Goal: Task Accomplishment & Management: Complete application form

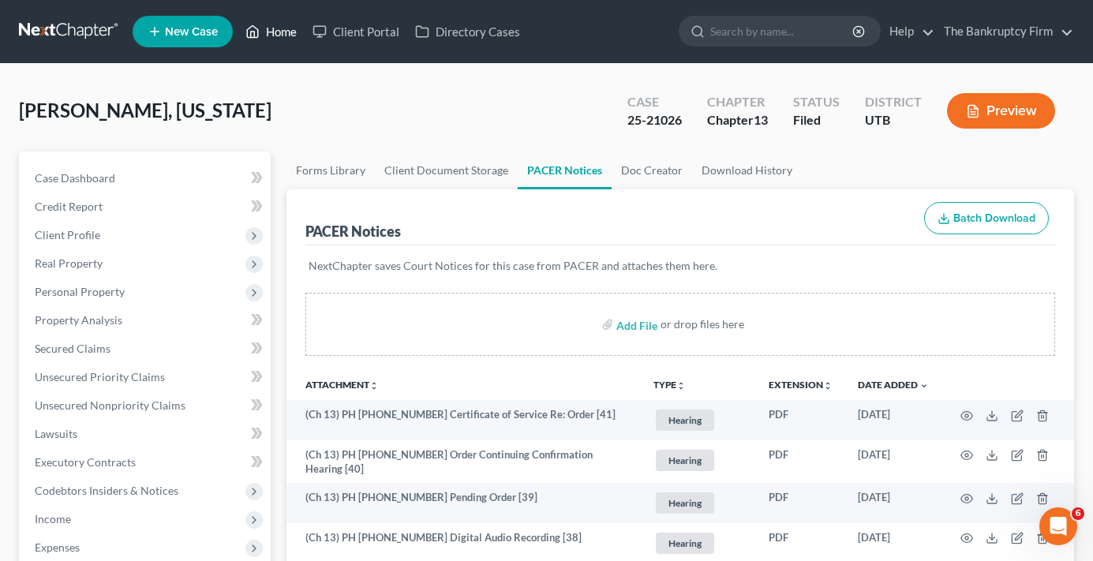
click at [284, 35] on link "Home" at bounding box center [271, 31] width 67 height 28
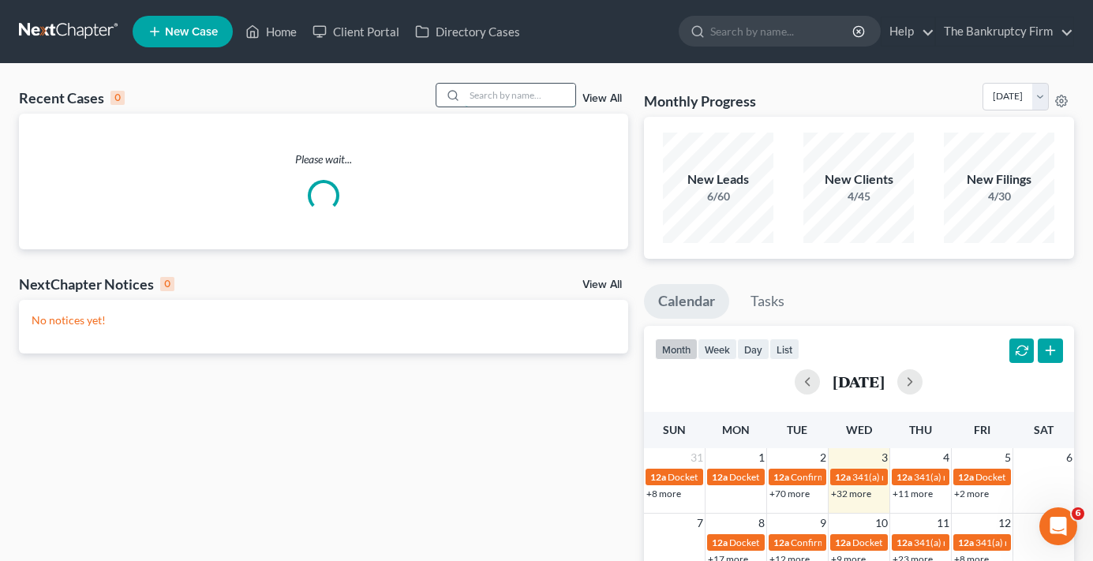
click at [501, 92] on input "search" at bounding box center [520, 95] width 111 height 23
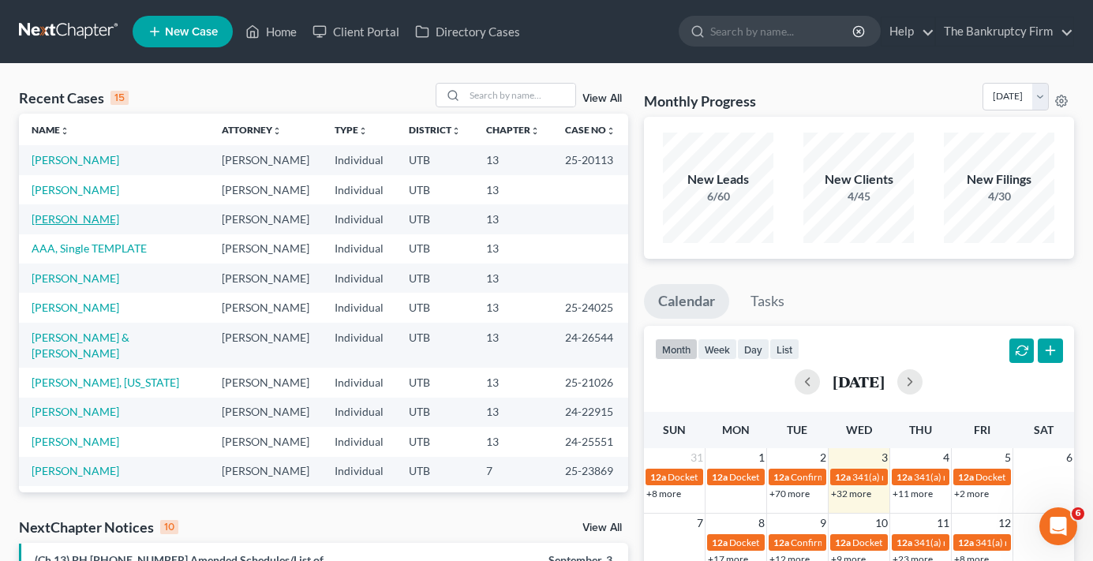
click at [80, 226] on link "[PERSON_NAME]" at bounding box center [76, 218] width 88 height 13
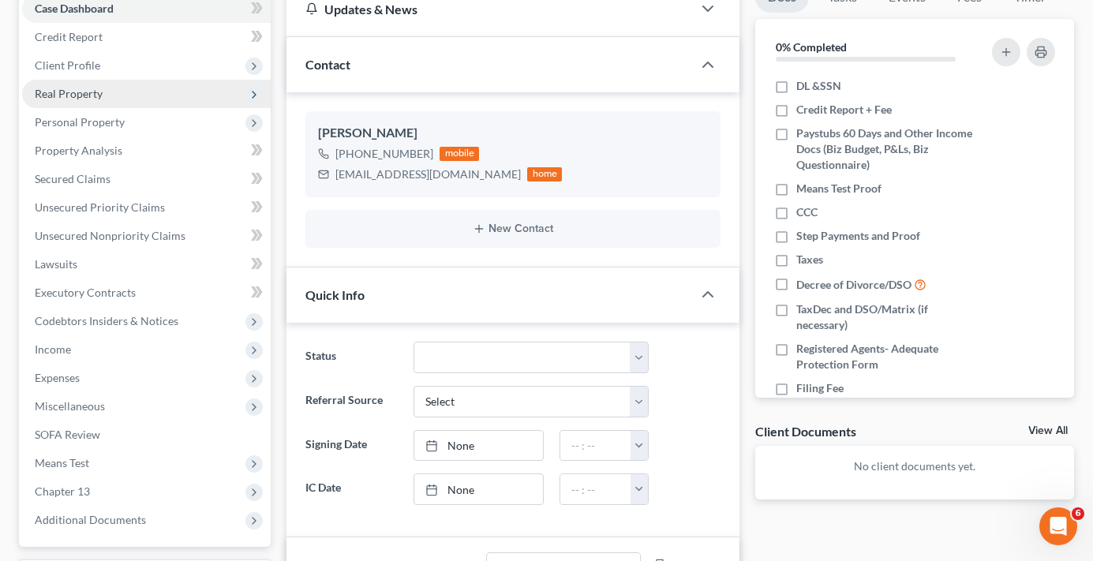
scroll to position [79, 0]
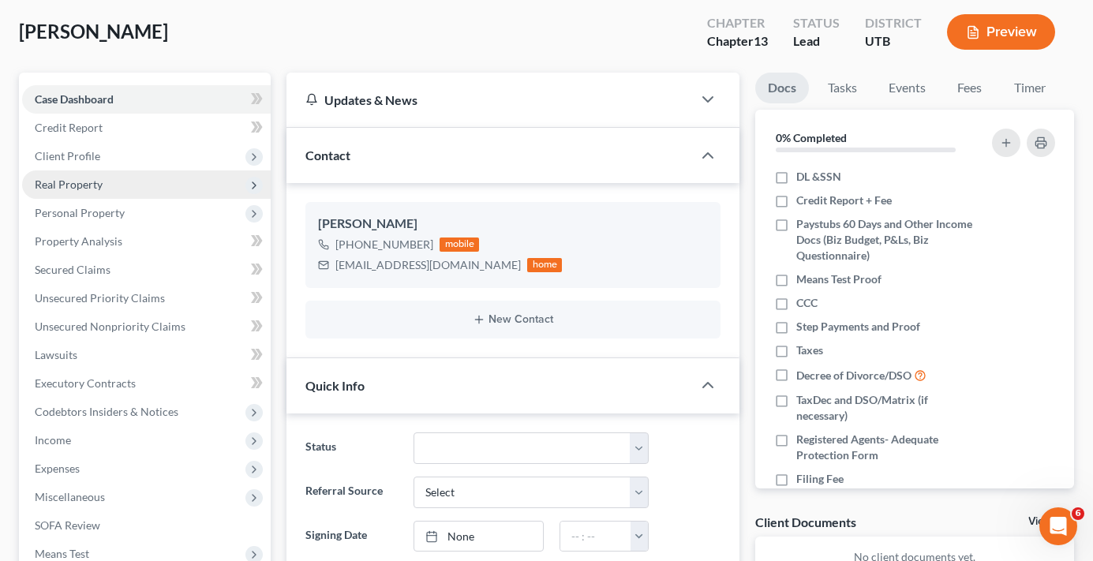
click at [73, 187] on span "Real Property" at bounding box center [69, 184] width 68 height 13
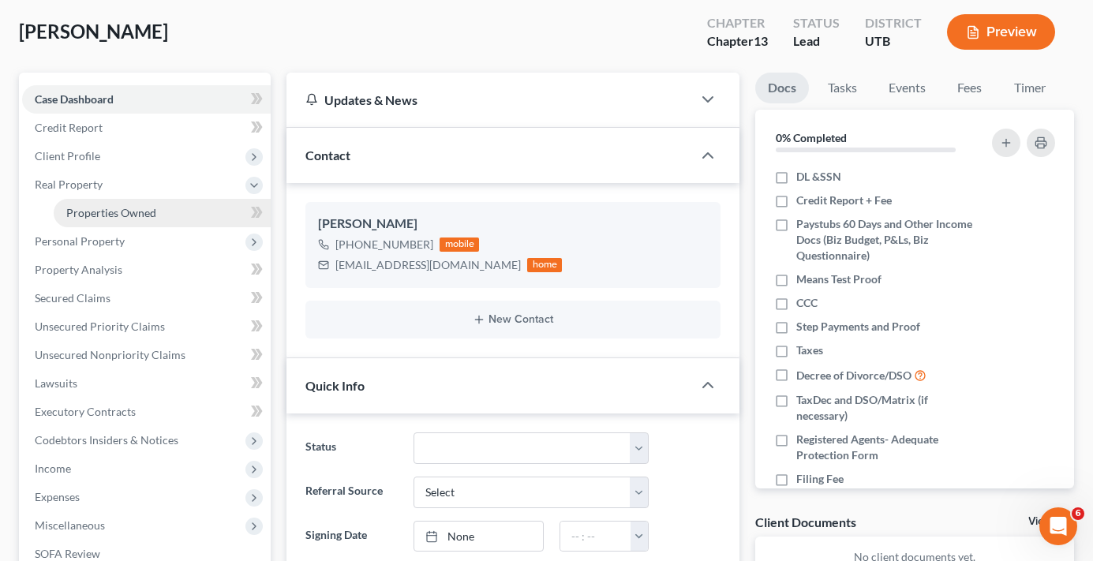
click at [134, 208] on span "Properties Owned" at bounding box center [111, 212] width 90 height 13
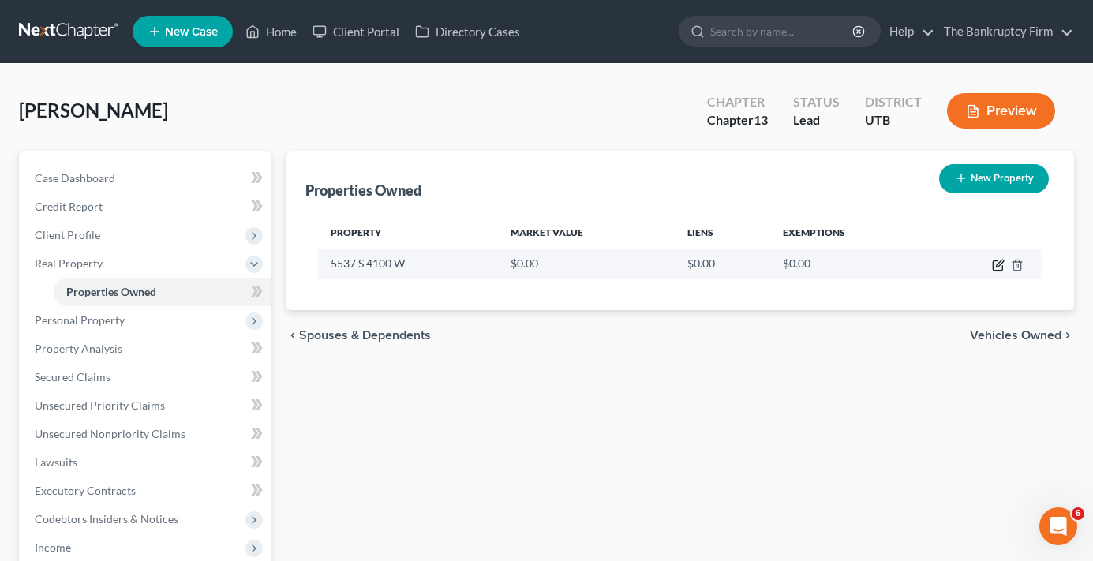
click at [996, 263] on icon "button" at bounding box center [998, 265] width 13 height 13
select select "46"
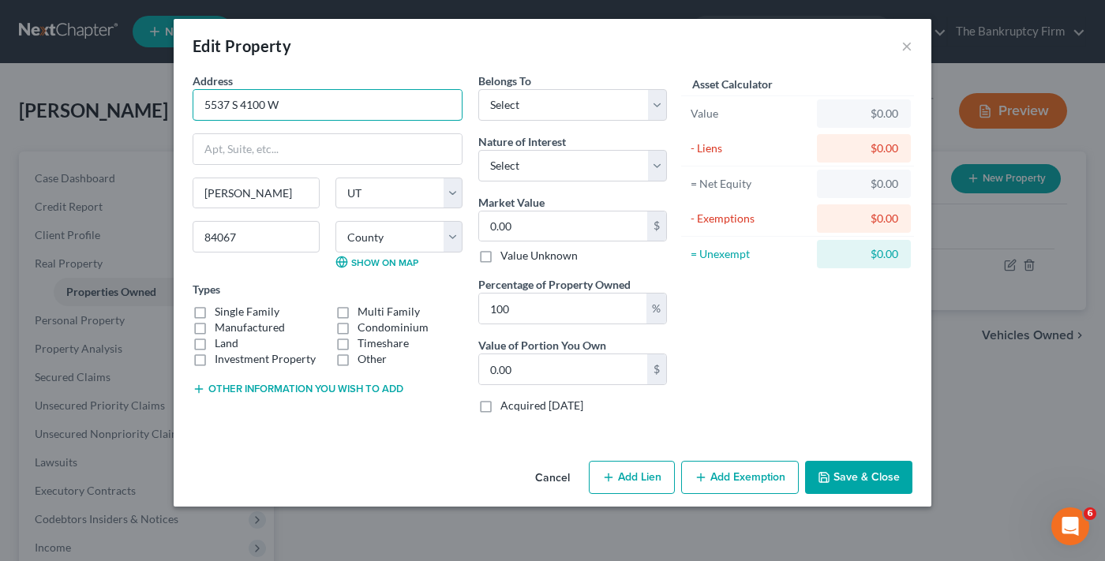
drag, startPoint x: 313, startPoint y: 109, endPoint x: 50, endPoint y: 136, distance: 264.3
click at [50, 136] on div "Edit Property × Address * 5537 S 4100 W [PERSON_NAME][GEOGRAPHIC_DATA] [US_STAT…" at bounding box center [552, 280] width 1105 height 561
type input "5"
type input "5.00"
type input "50"
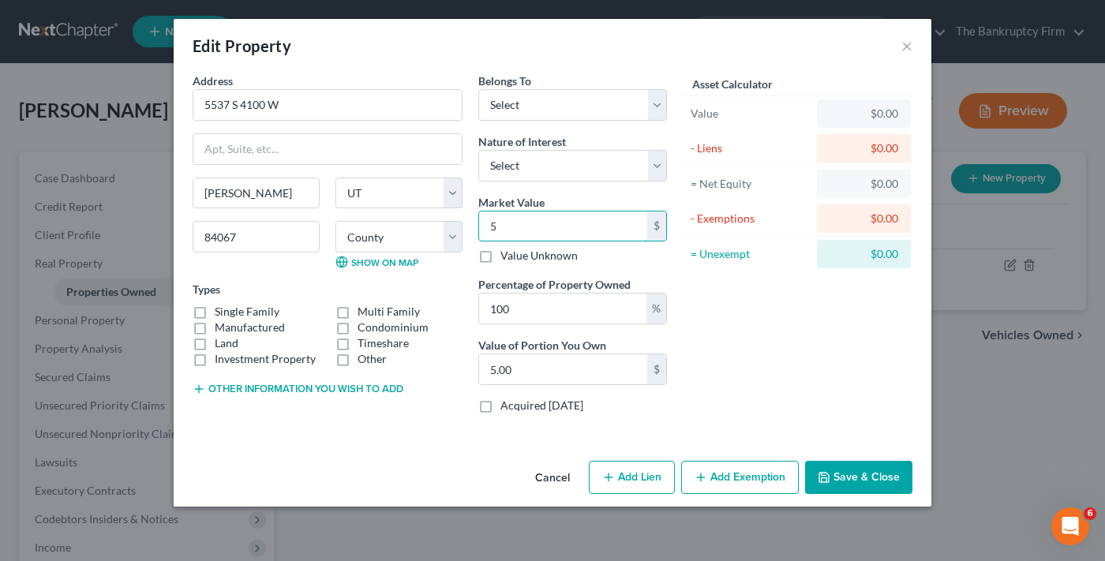
type input "50.00"
type input "508"
type input "508.00"
type input "5082"
type input "5,082.00"
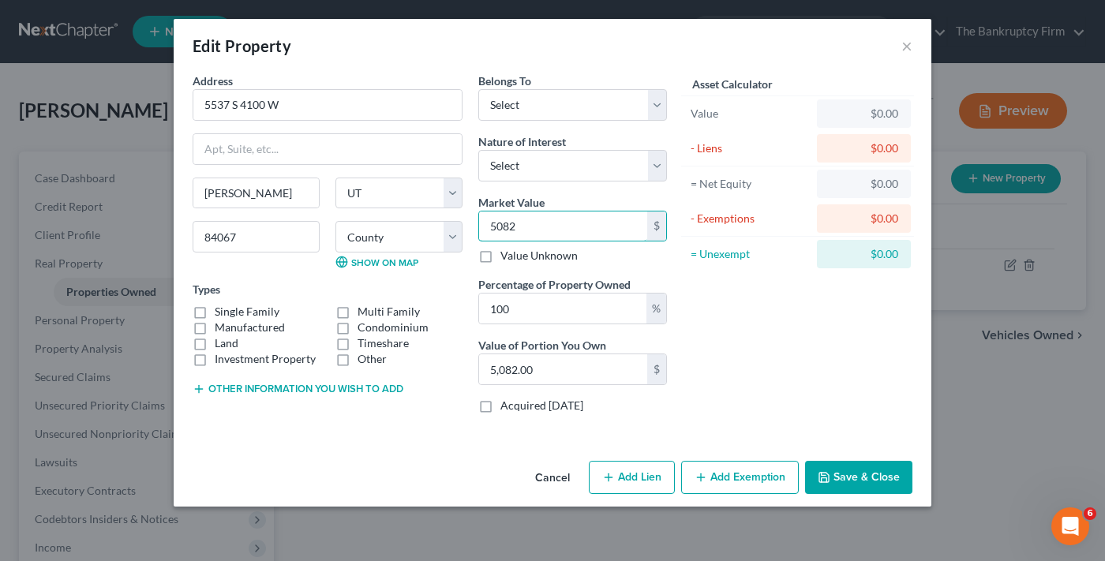
type input "50820"
type input "50,820.00"
type input "50,8200"
type input "508,200.00"
type input "508,200"
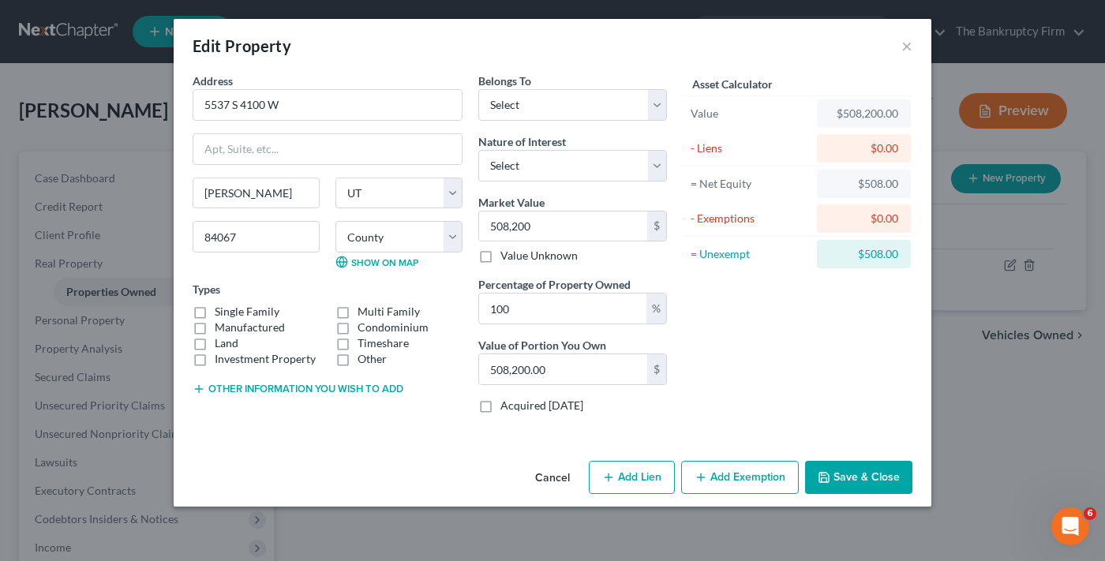
click at [806, 401] on div "Asset Calculator Value $508,200.00 - Liens $0.00 = Net Equity $508.00 - Exempti…" at bounding box center [798, 250] width 246 height 354
click at [850, 475] on button "Save & Close" at bounding box center [858, 477] width 107 height 33
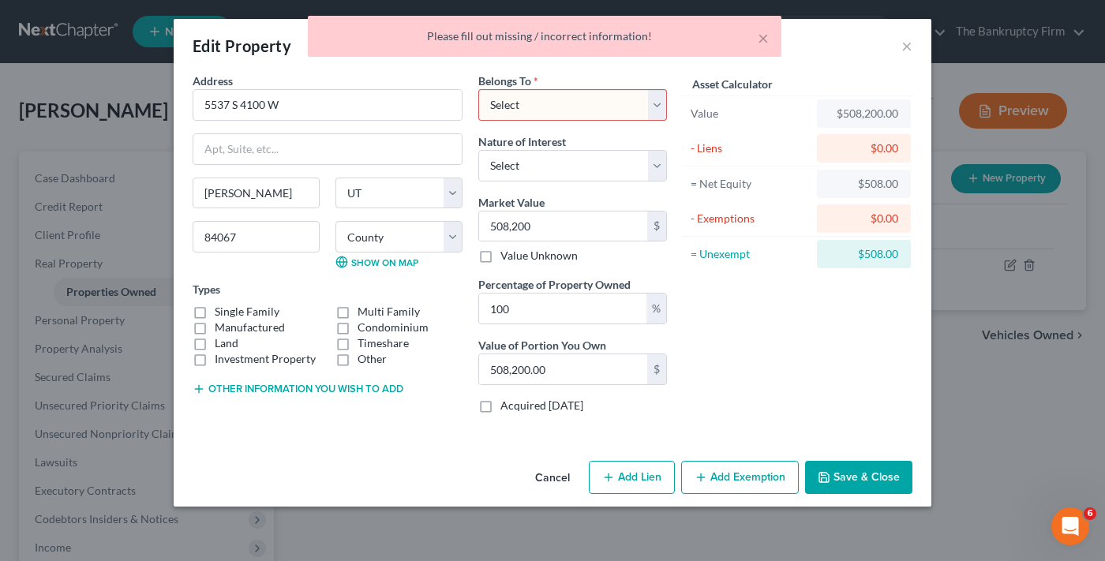
click at [215, 311] on label "Single Family" at bounding box center [247, 312] width 65 height 16
click at [221, 311] on input "Single Family" at bounding box center [226, 309] width 10 height 10
checkbox input "true"
click at [598, 107] on select "Select Debtor 1 Only Debtor 2 Only Debtor 1 And Debtor 2 Only At Least One Of T…" at bounding box center [572, 105] width 189 height 32
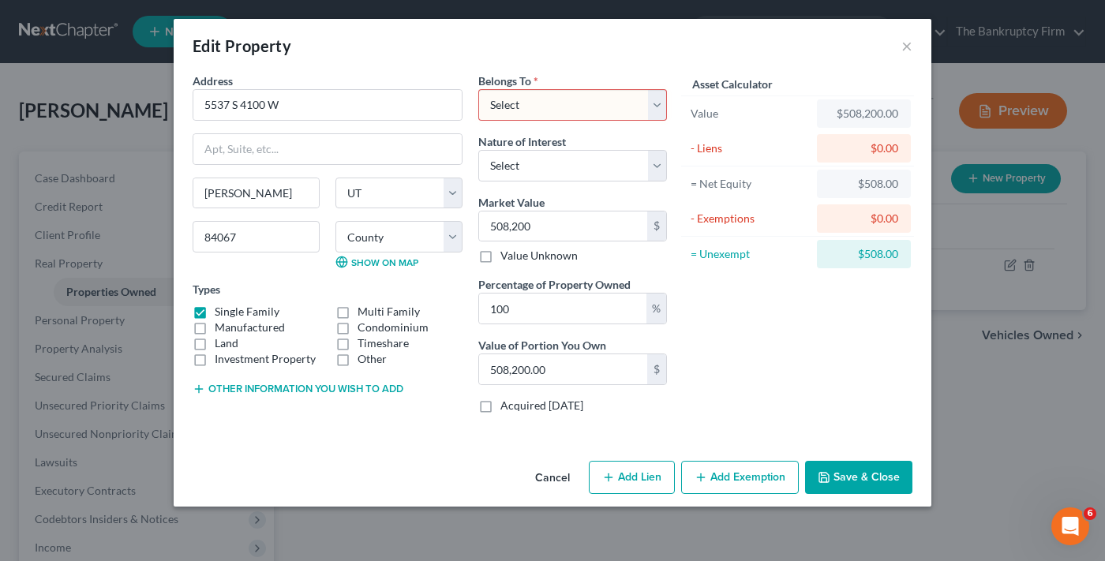
select select "3"
click at [478, 89] on select "Select Debtor 1 Only Debtor 2 Only Debtor 1 And Debtor 2 Only At Least One Of T…" at bounding box center [572, 105] width 189 height 32
click at [775, 485] on button "Add Exemption" at bounding box center [740, 477] width 118 height 33
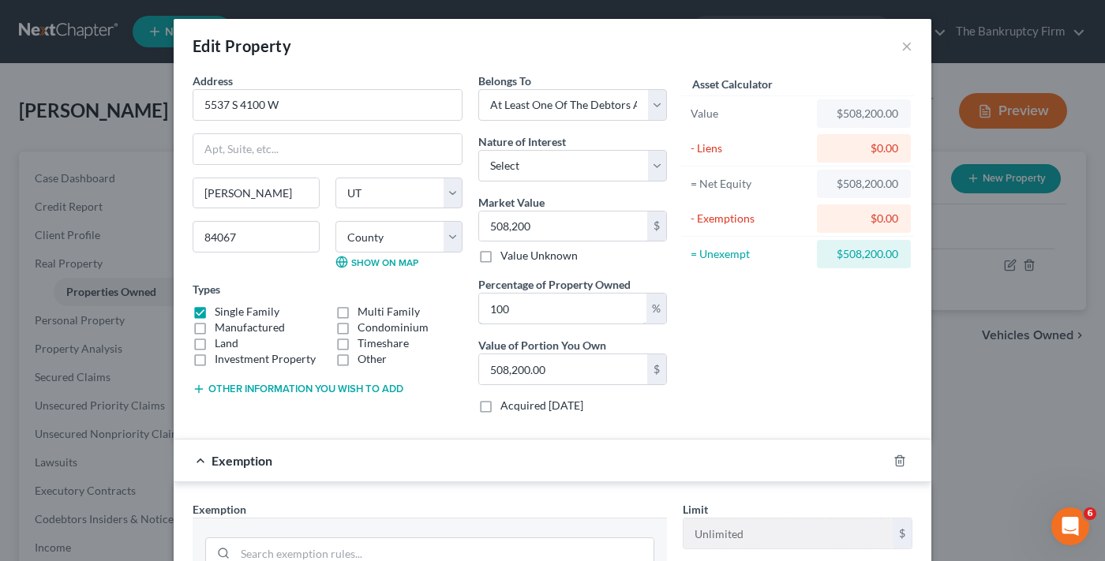
drag, startPoint x: 528, startPoint y: 313, endPoint x: 449, endPoint y: 325, distance: 80.0
click at [449, 325] on div "Address * 5537 S 4100 W [PERSON_NAME][GEOGRAPHIC_DATA] [US_STATE][GEOGRAPHIC_DA…" at bounding box center [430, 250] width 490 height 354
type input "5"
type input "25,410.00"
type input "50"
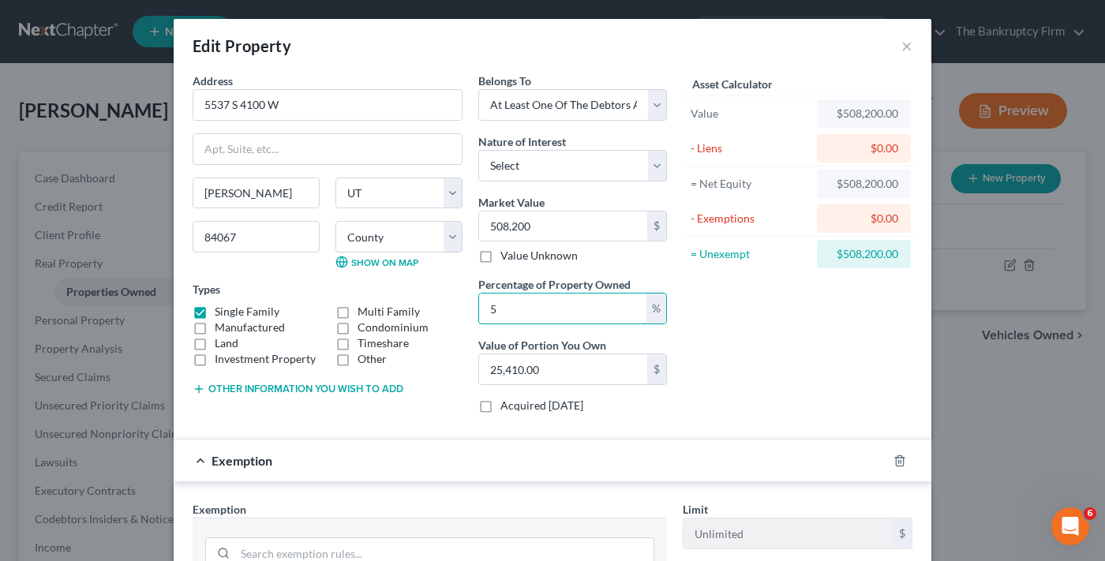
type input "254,100.00"
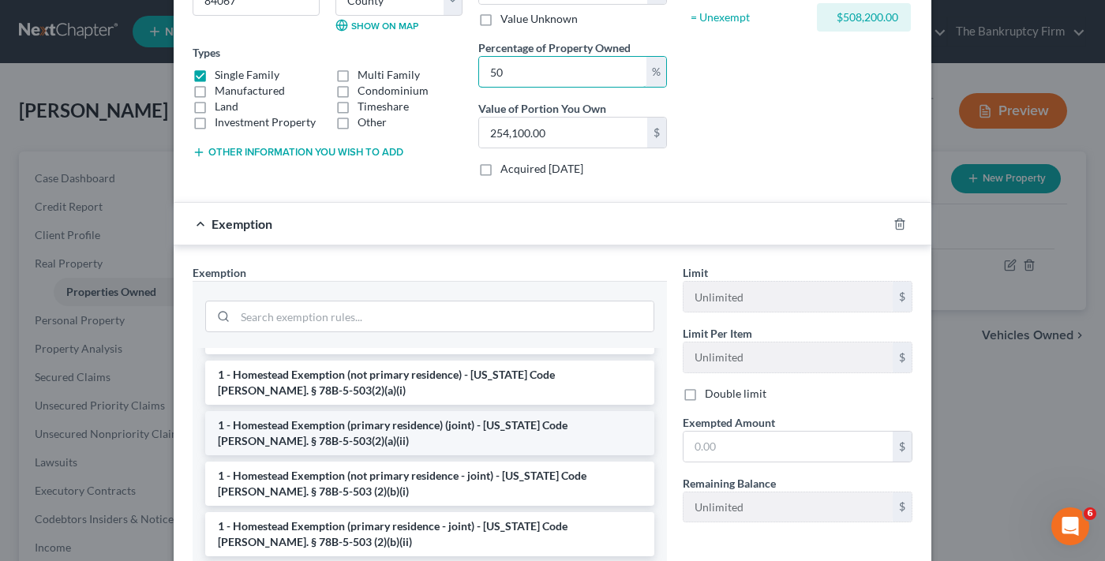
scroll to position [158, 0]
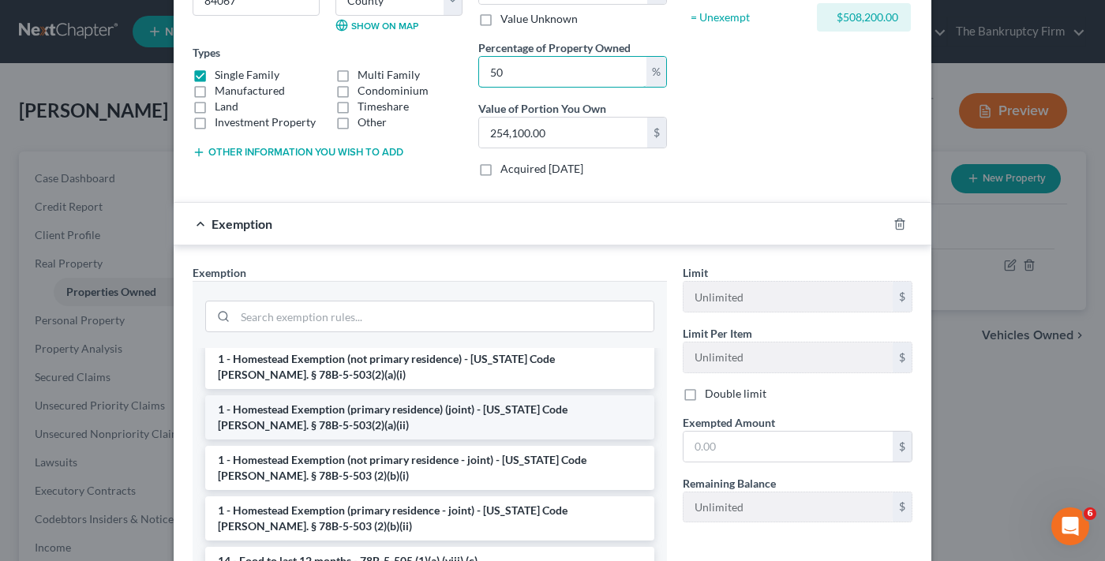
type input "50"
click at [414, 421] on li "1 - Homestead Exemption (primary residence) (joint) - [US_STATE] Code [PERSON_N…" at bounding box center [429, 418] width 449 height 44
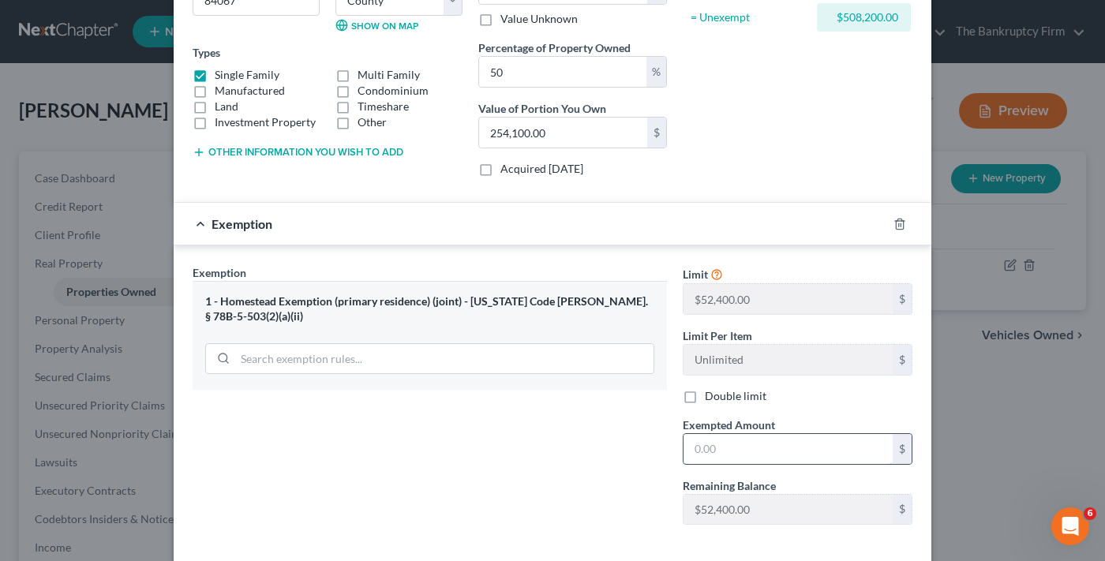
click at [705, 453] on input "text" at bounding box center [788, 449] width 209 height 30
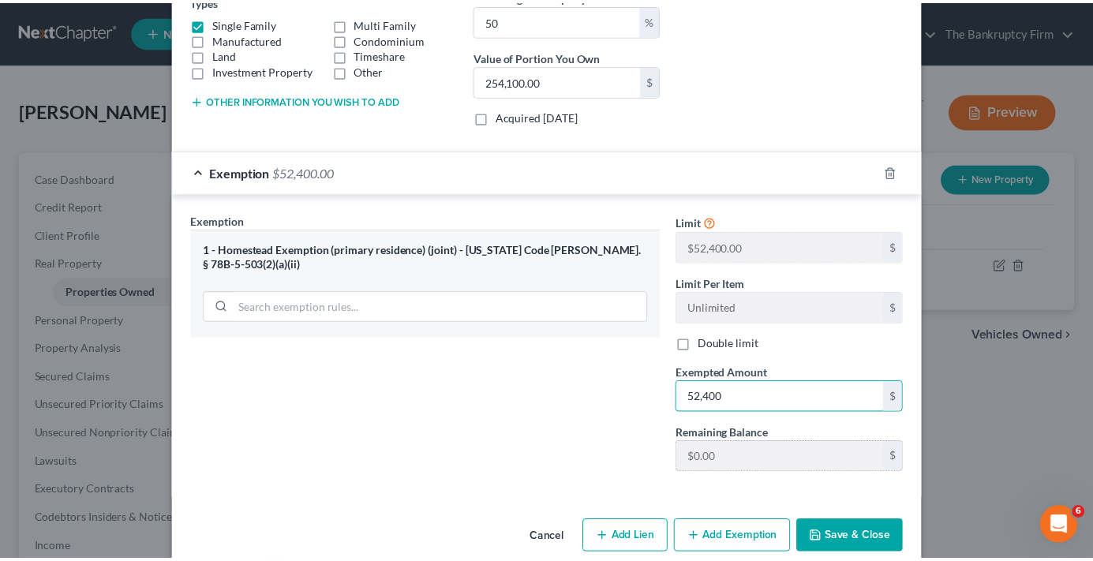
scroll to position [313, 0]
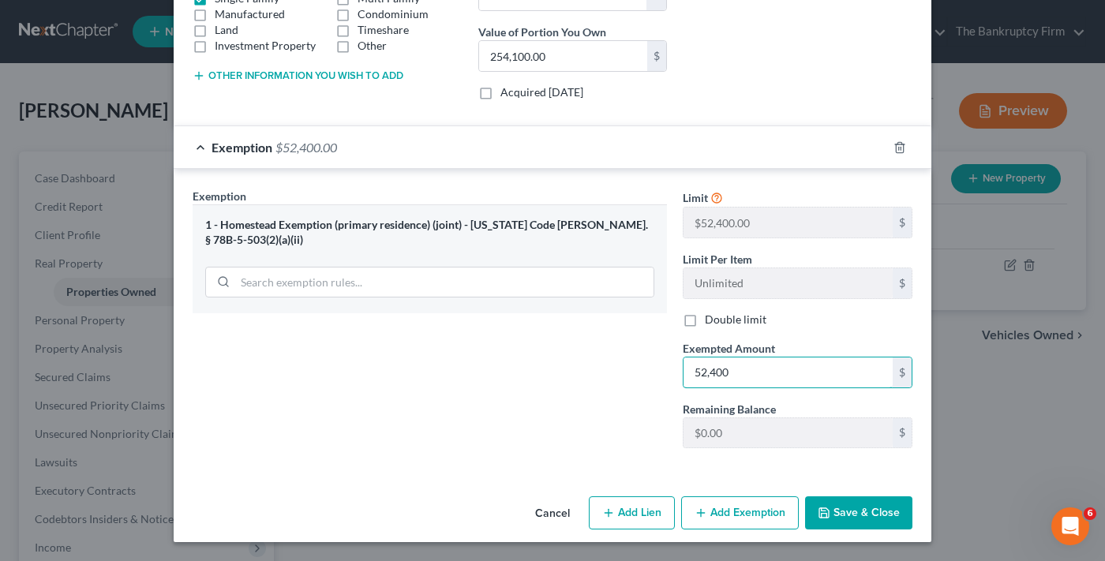
type input "52,400"
click at [875, 519] on button "Save & Close" at bounding box center [858, 513] width 107 height 33
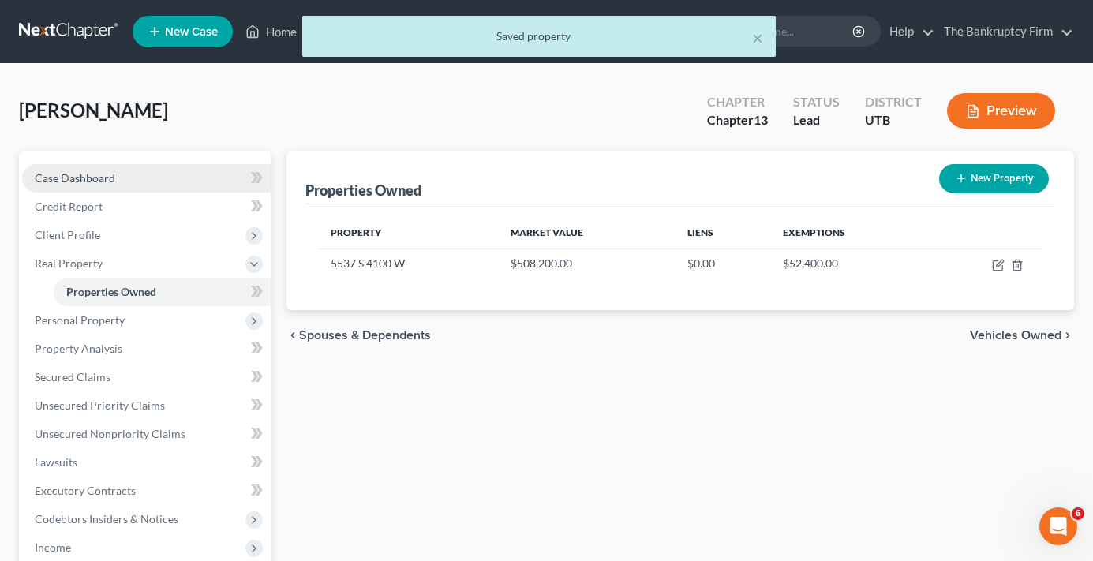
click at [167, 169] on link "Case Dashboard" at bounding box center [146, 178] width 249 height 28
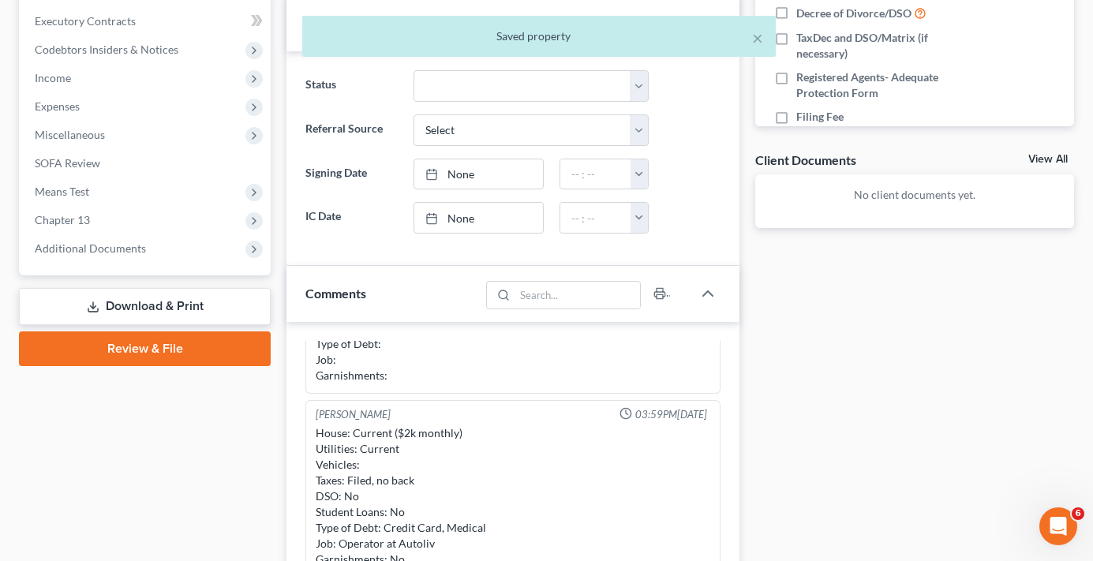
scroll to position [474, 0]
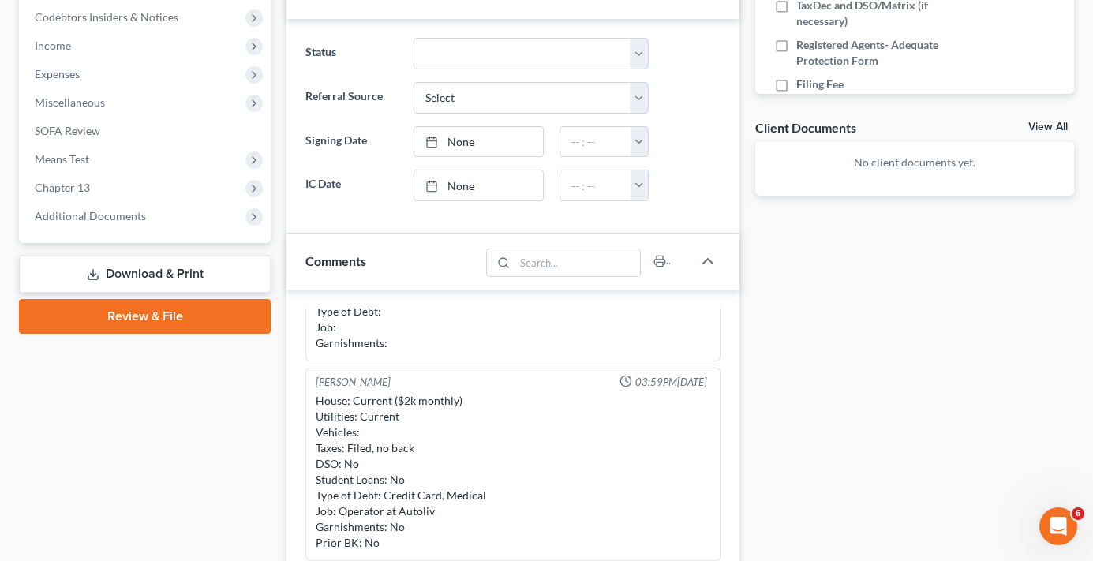
click at [277, 295] on div "Case Dashboard Payments Invoices Payments Payments Credit Report Client Profile" at bounding box center [145, 271] width 268 height 1186
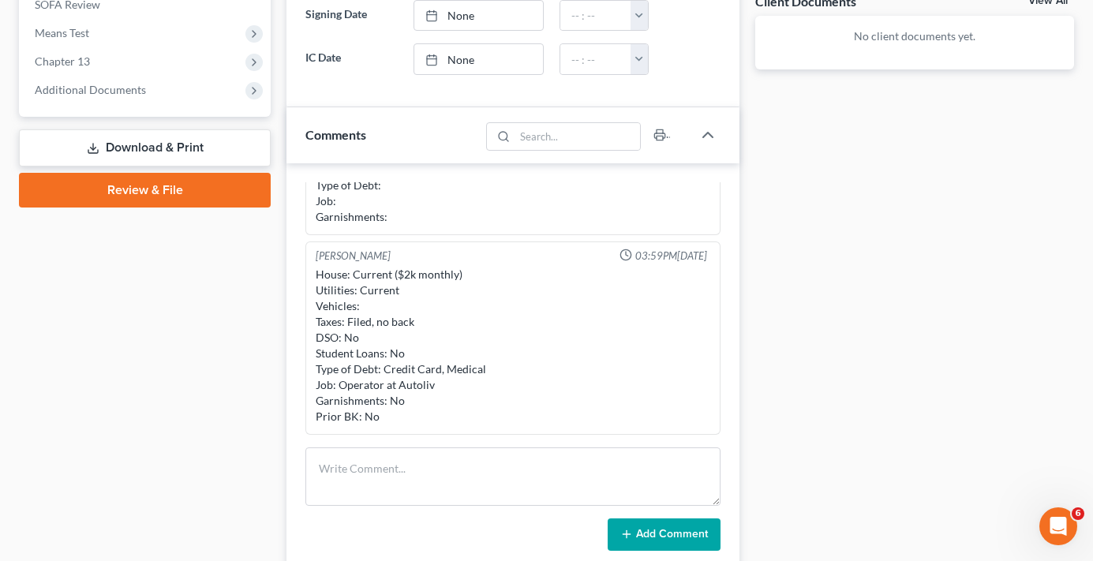
scroll to position [632, 0]
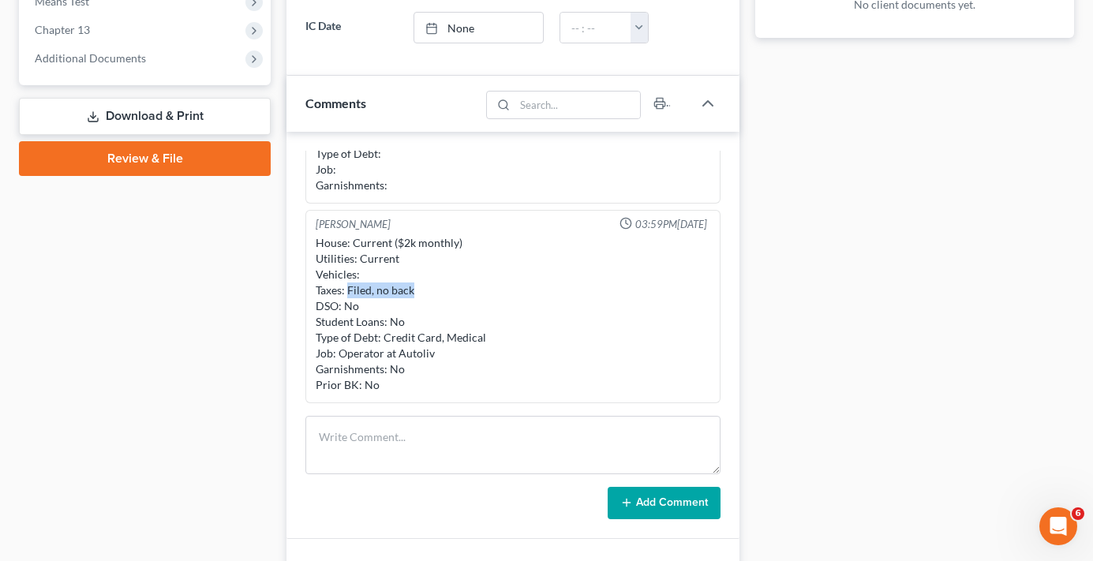
drag, startPoint x: 417, startPoint y: 291, endPoint x: 350, endPoint y: 293, distance: 67.2
click at [350, 293] on div "House: Current ($2k monthly) Utilities: Current Vehicles: Taxes: Filed, no back…" at bounding box center [513, 314] width 395 height 158
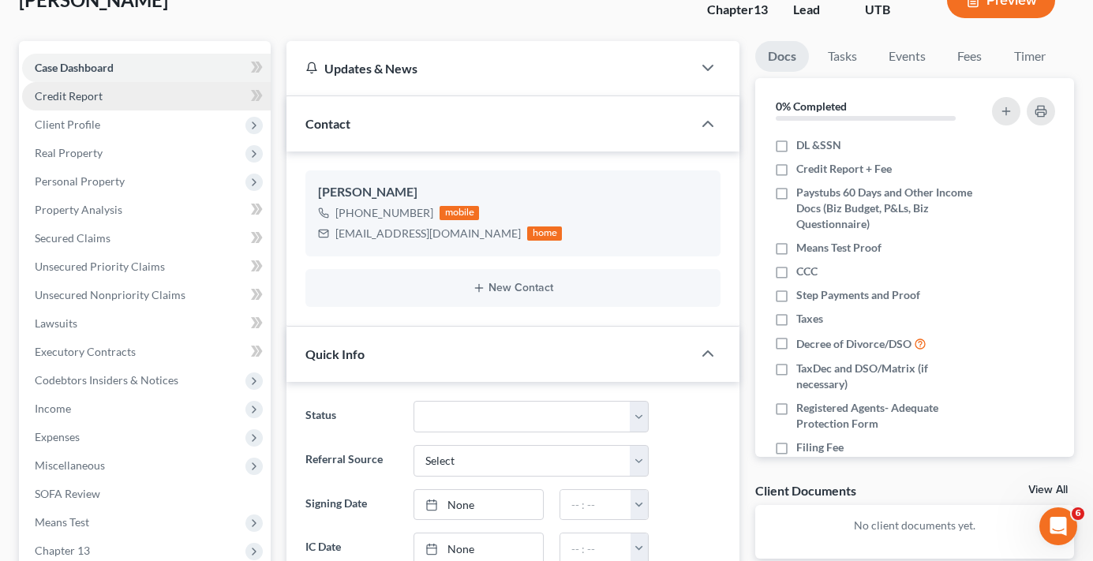
scroll to position [0, 0]
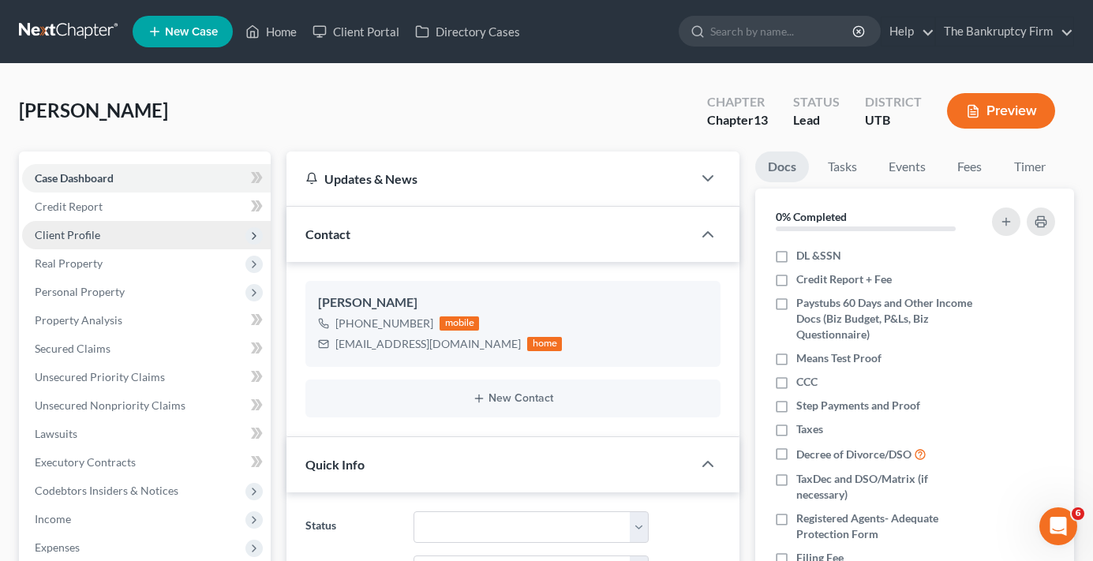
click at [65, 229] on span "Client Profile" at bounding box center [68, 234] width 66 height 13
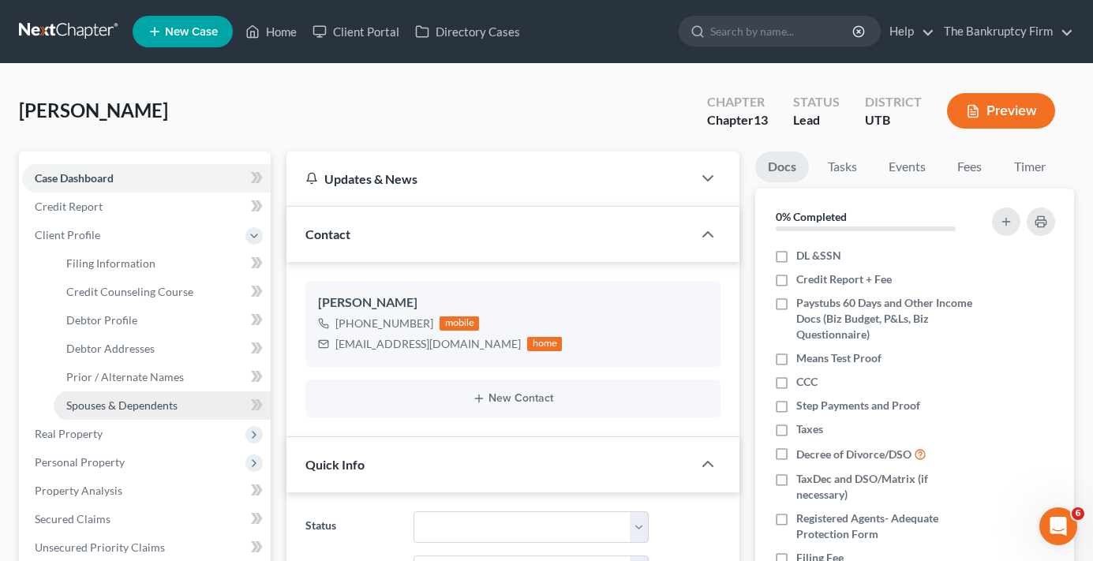
click at [122, 403] on span "Spouses & Dependents" at bounding box center [121, 405] width 111 height 13
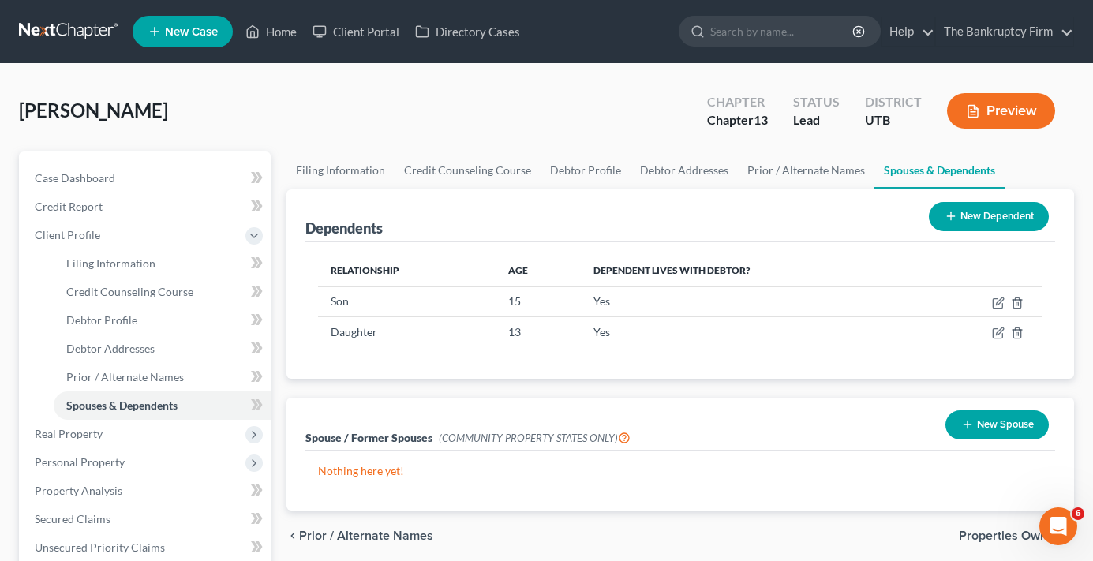
click at [324, 128] on div "[PERSON_NAME] Upgraded Chapter Chapter 13 Status Lead District UTB Preview" at bounding box center [547, 117] width 1056 height 69
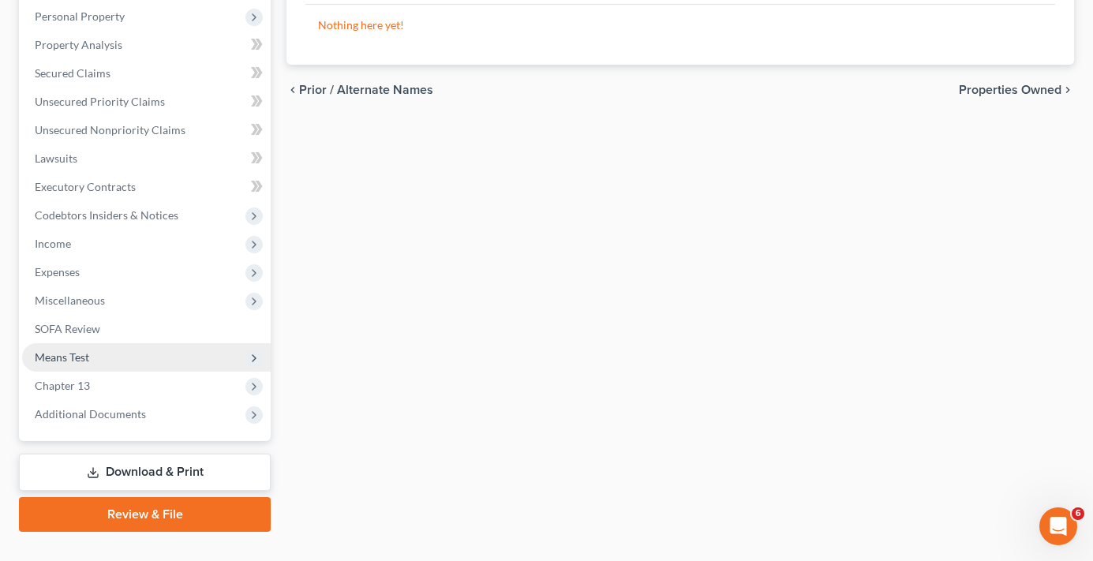
scroll to position [474, 0]
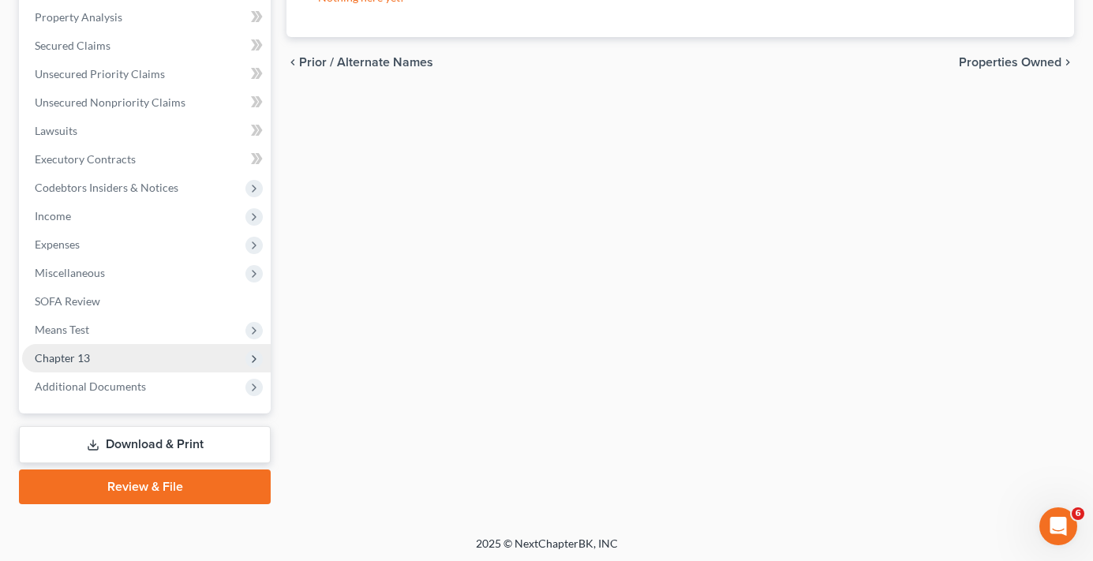
click at [53, 360] on span "Chapter 13" at bounding box center [62, 357] width 55 height 13
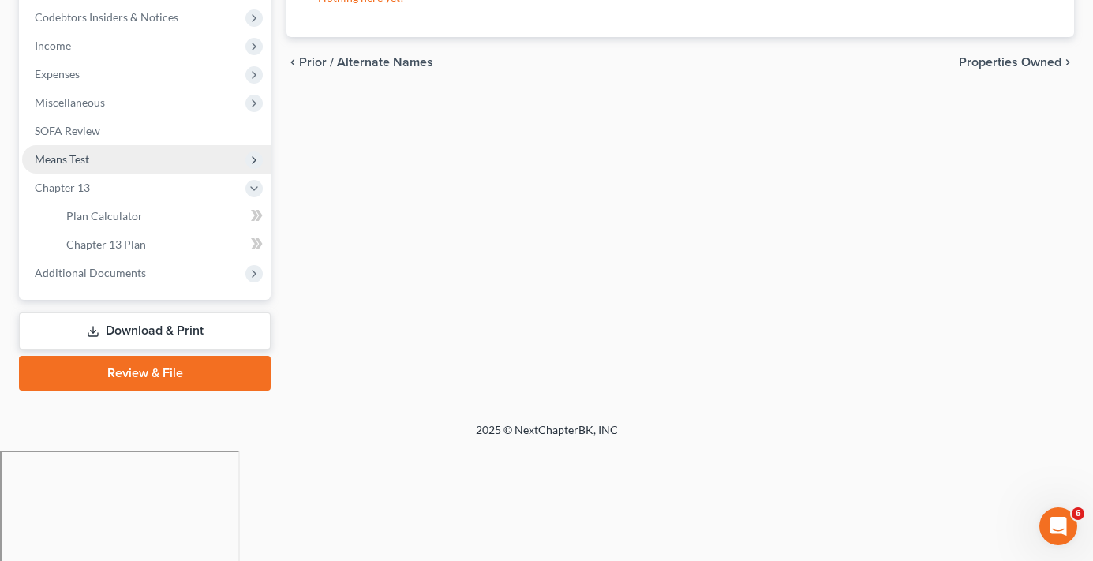
scroll to position [303, 0]
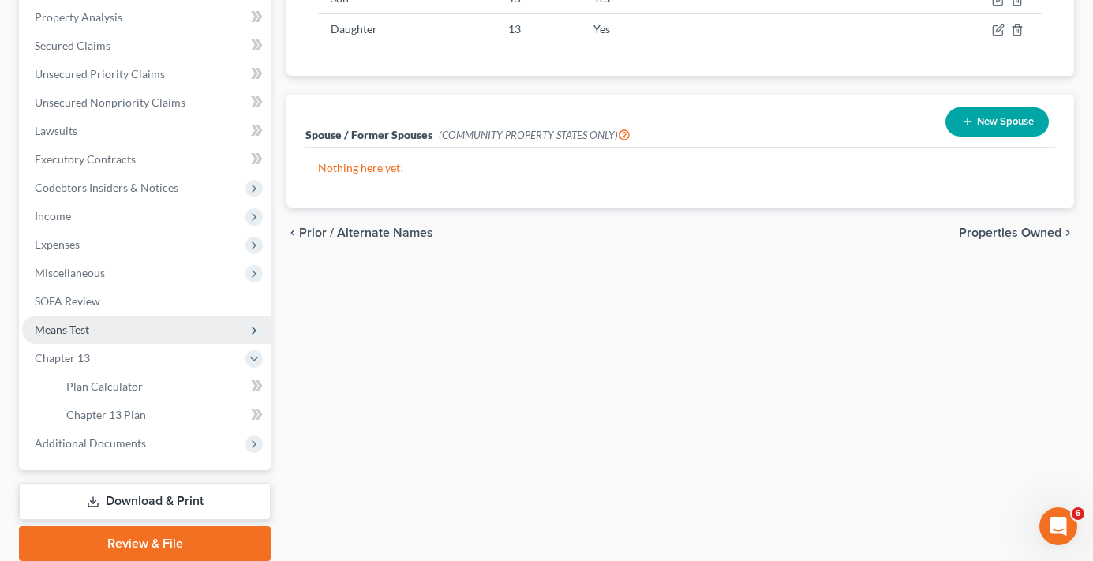
click at [67, 332] on span "Means Test" at bounding box center [62, 329] width 54 height 13
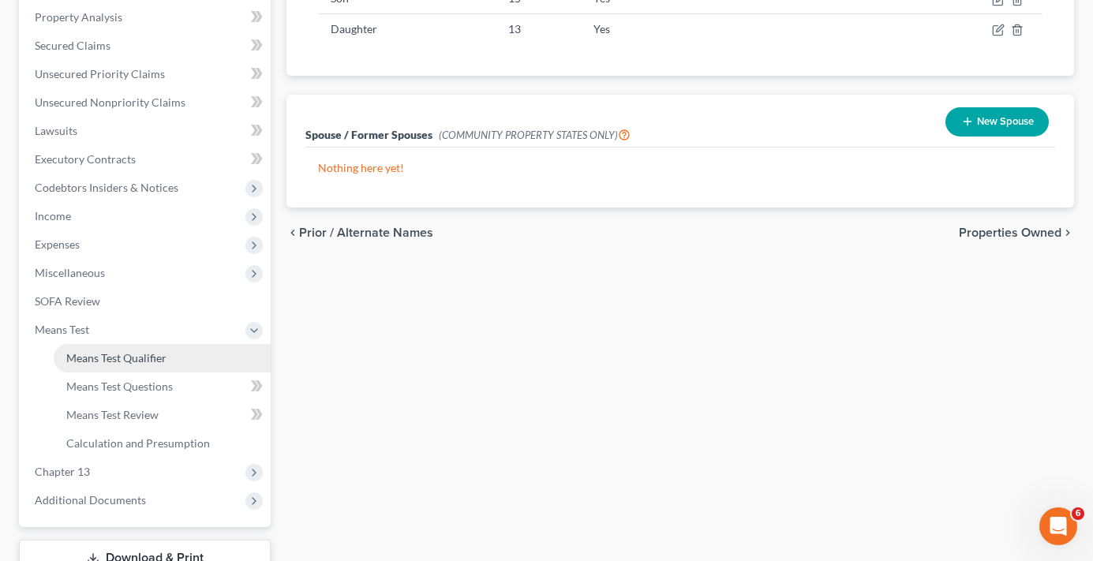
click at [141, 357] on span "Means Test Qualifier" at bounding box center [116, 357] width 100 height 13
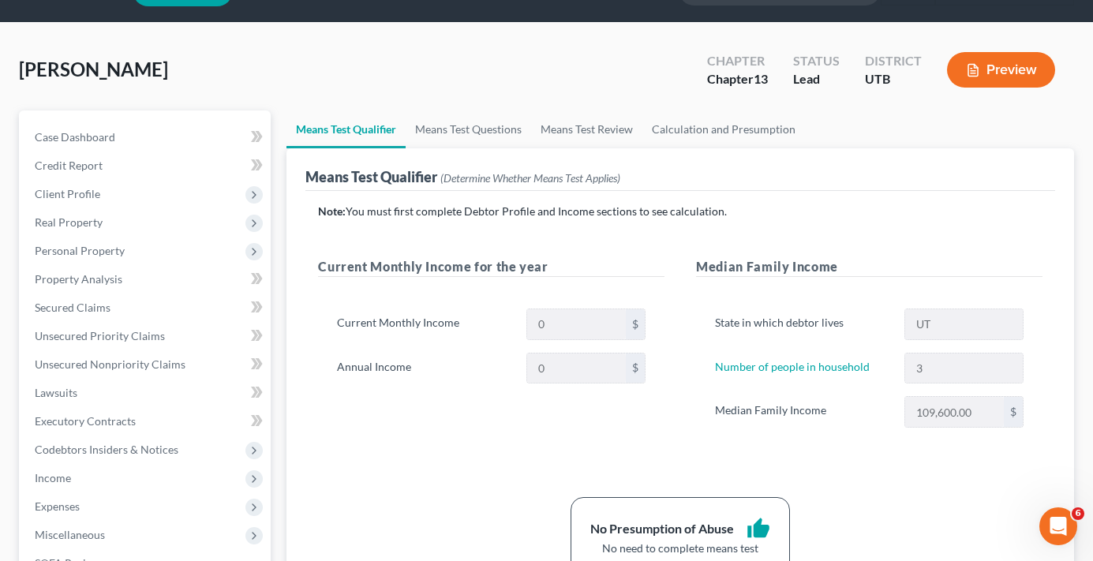
scroll to position [79, 0]
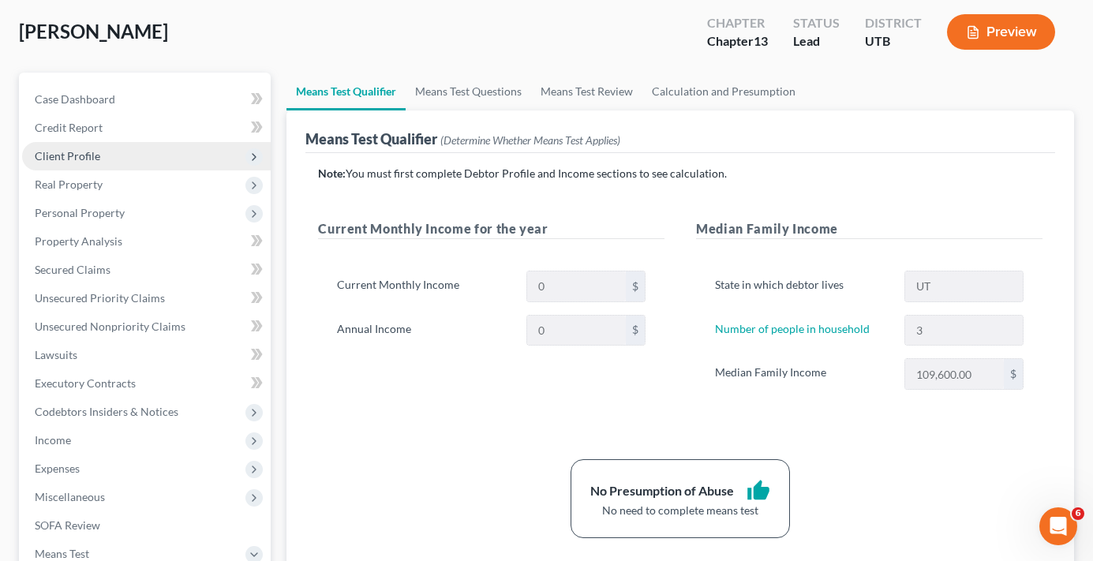
click at [96, 161] on span "Client Profile" at bounding box center [68, 155] width 66 height 13
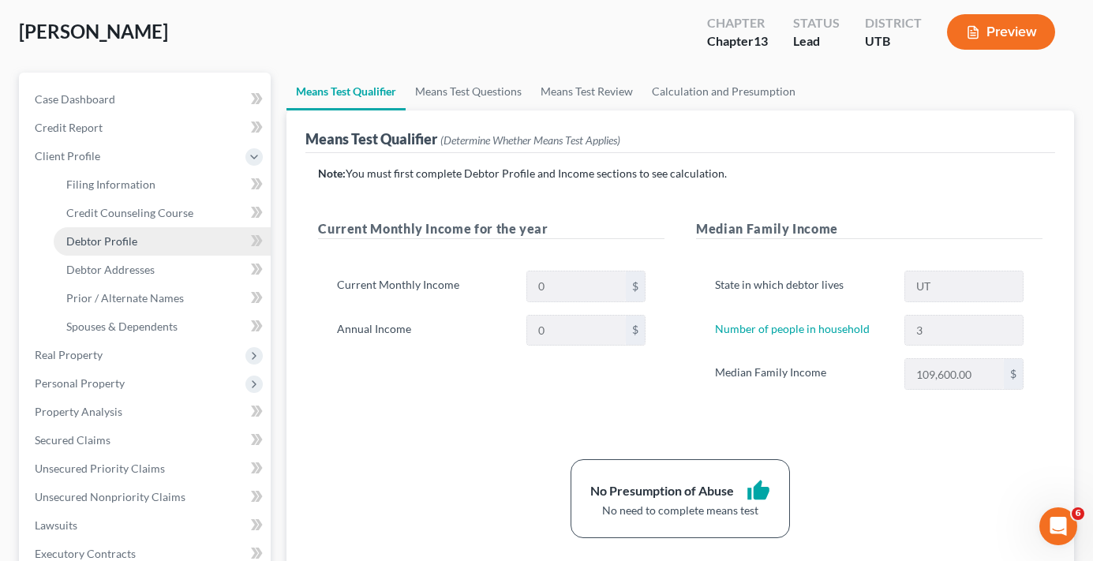
click at [103, 238] on span "Debtor Profile" at bounding box center [101, 240] width 71 height 13
select select "0"
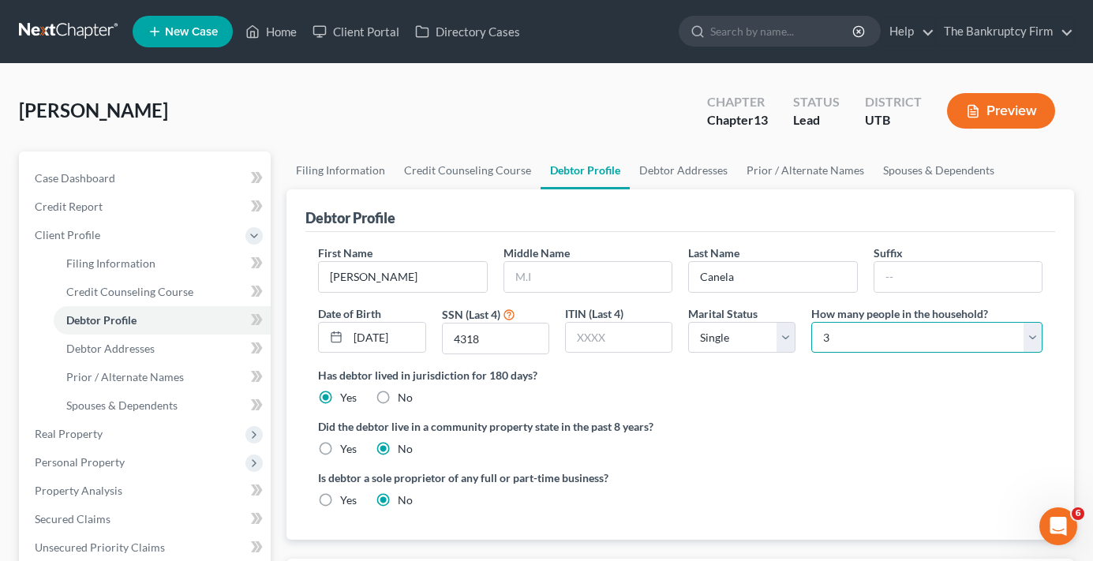
drag, startPoint x: 877, startPoint y: 331, endPoint x: 869, endPoint y: 340, distance: 12.3
click at [877, 331] on select "Select 1 2 3 4 5 6 7 8 9 10 11 12 13 14 15 16 17 18 19 20" at bounding box center [927, 338] width 231 height 32
select select "3"
click at [812, 322] on select "Select 1 2 3 4 5 6 7 8 9 10 11 12 13 14 15 16 17 18 19 20" at bounding box center [927, 338] width 231 height 32
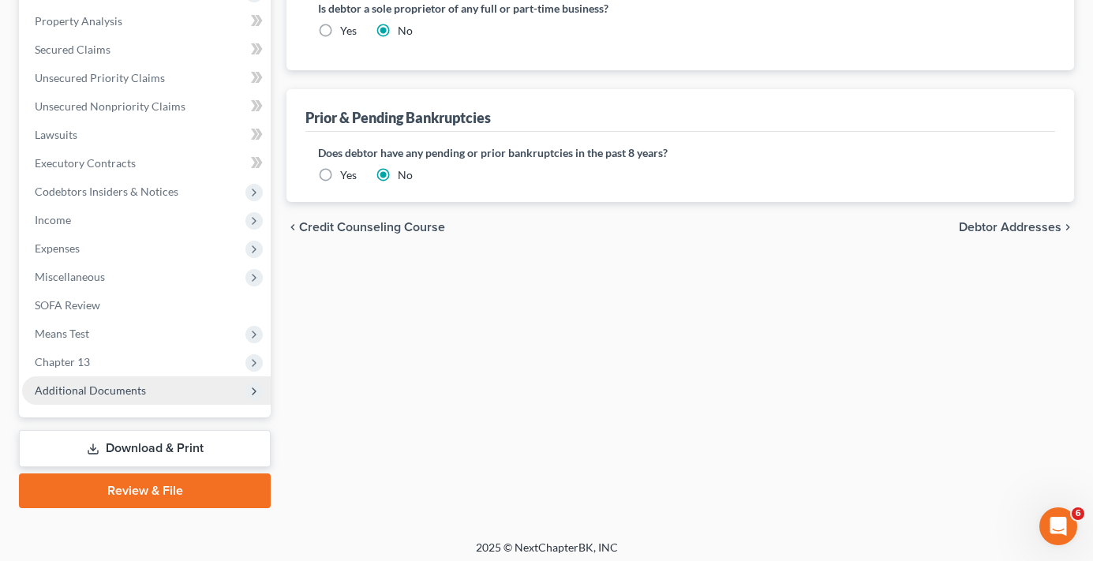
scroll to position [477, 0]
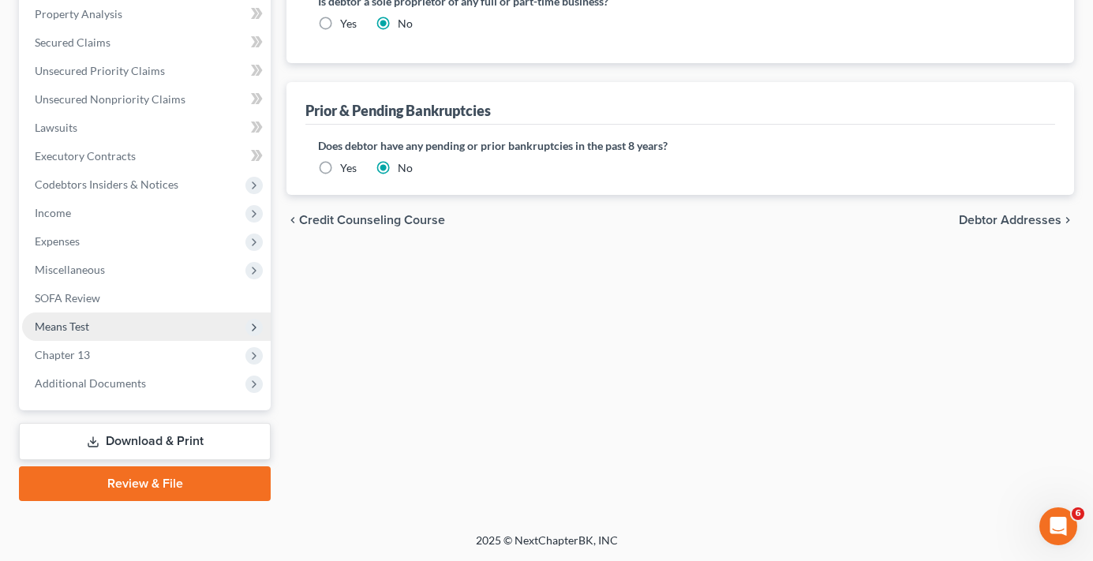
click at [59, 322] on span "Means Test" at bounding box center [62, 326] width 54 height 13
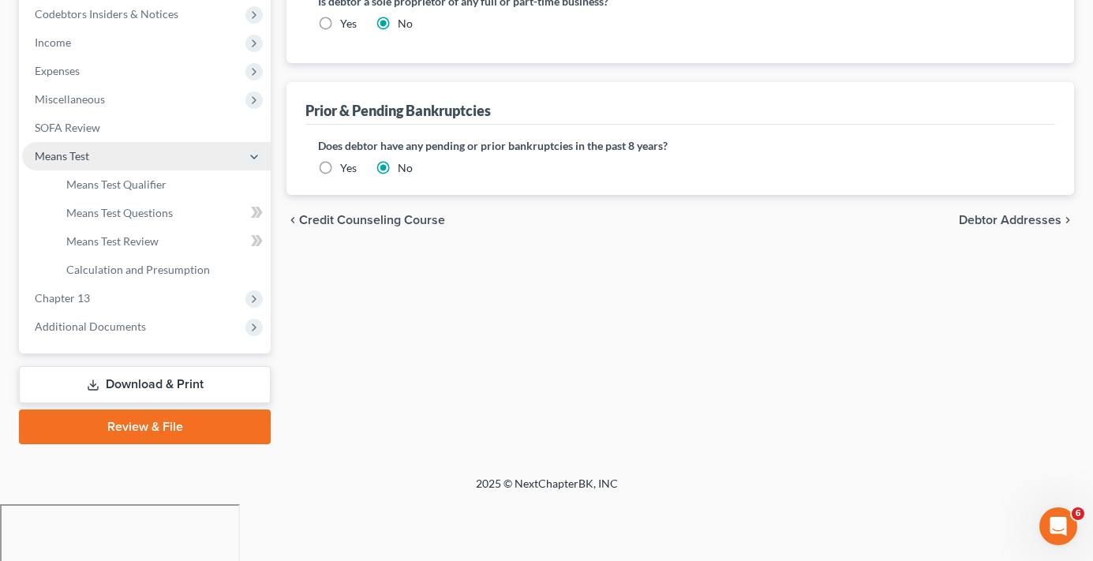
scroll to position [306, 0]
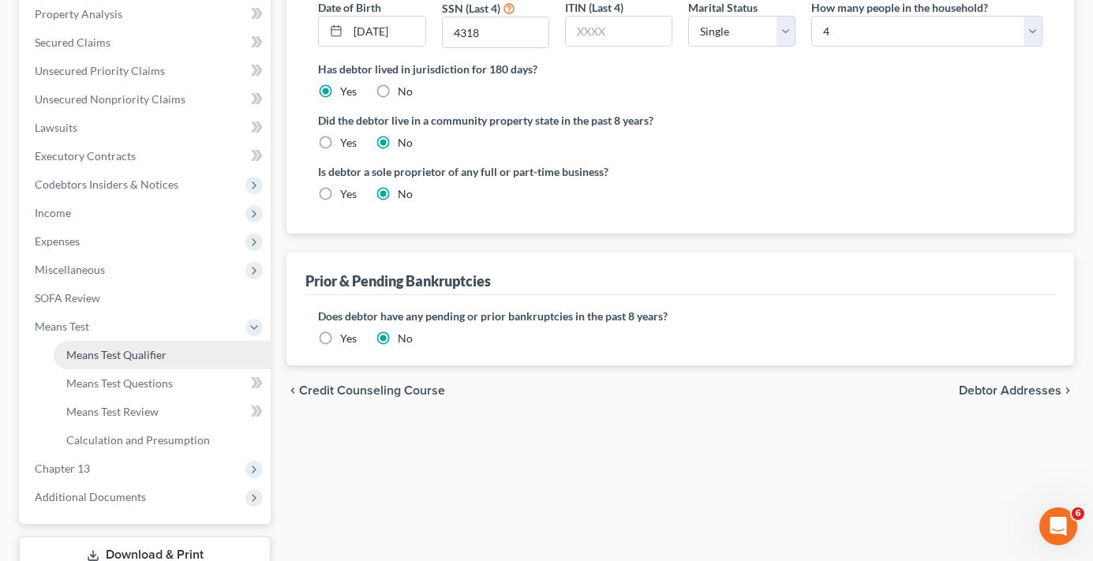
click at [134, 352] on span "Means Test Qualifier" at bounding box center [116, 354] width 100 height 13
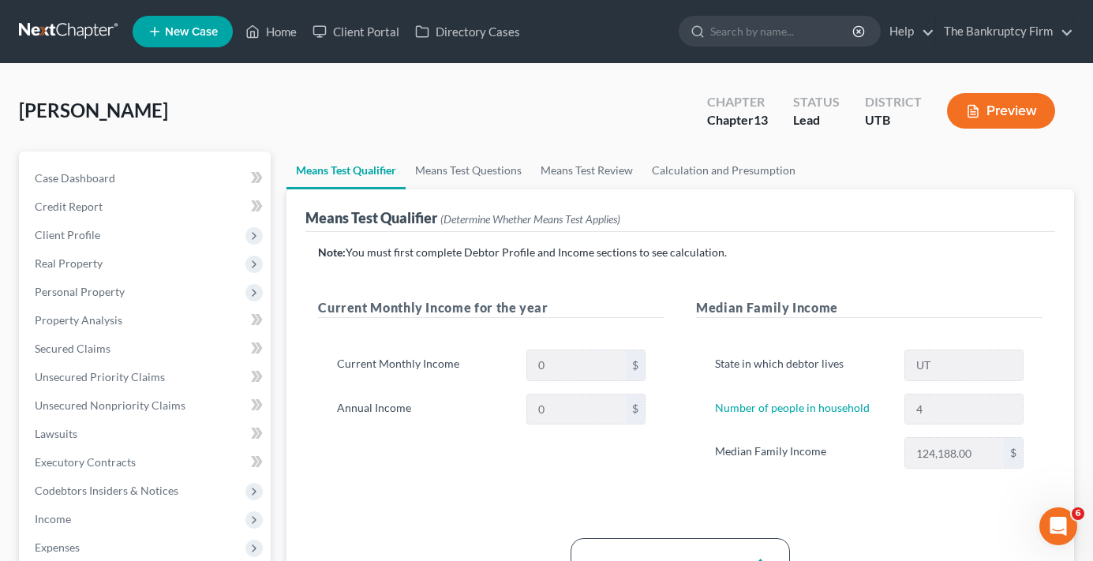
click at [565, 491] on div "Current Monthly Income for the year Current Monthly Income 0 $ Annual Income 0 $" at bounding box center [491, 399] width 378 height 202
click at [139, 166] on link "Case Dashboard" at bounding box center [146, 178] width 249 height 28
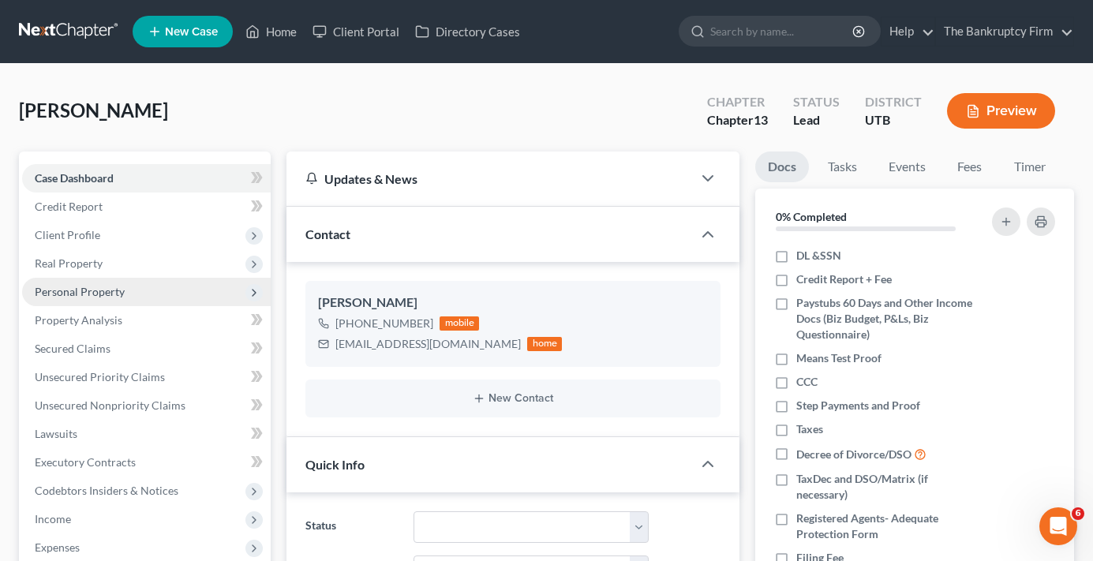
click at [86, 295] on span "Personal Property" at bounding box center [80, 291] width 90 height 13
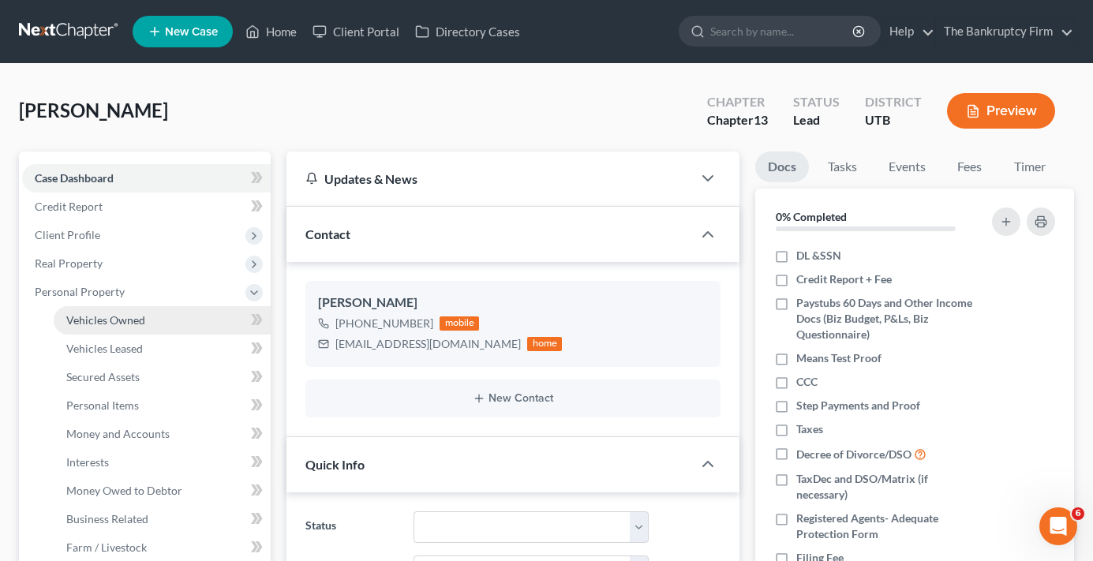
click at [133, 322] on span "Vehicles Owned" at bounding box center [105, 319] width 79 height 13
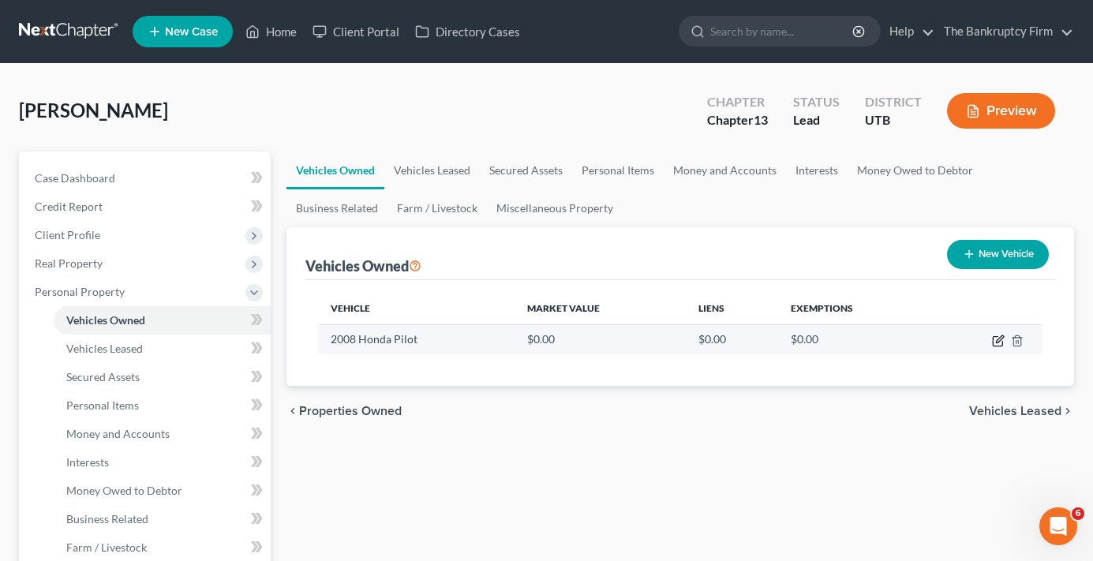
click at [992, 342] on icon "button" at bounding box center [998, 341] width 13 height 13
select select "0"
select select "18"
select select "0"
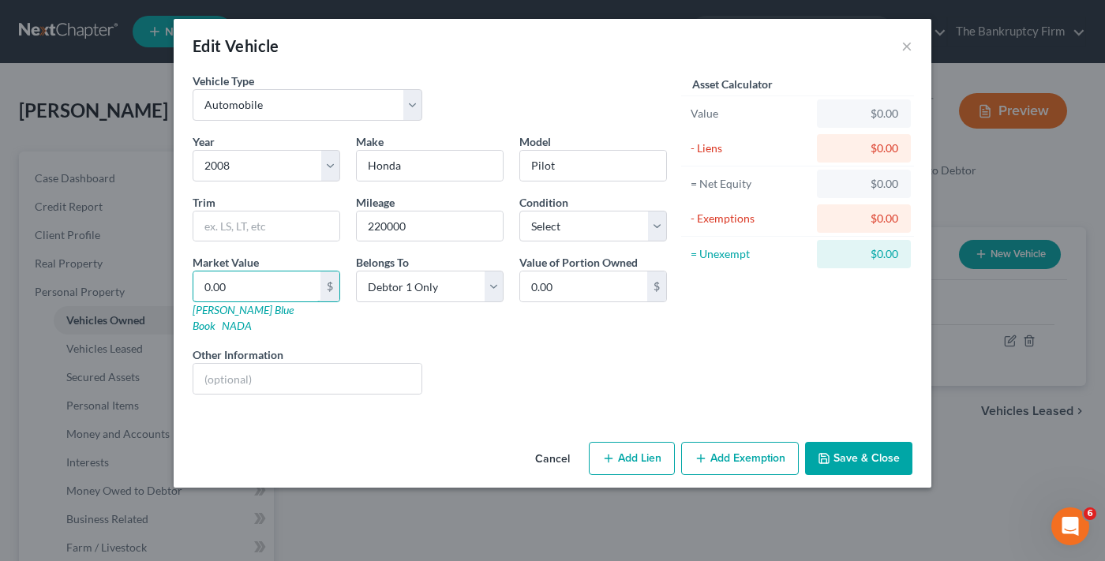
type input "1"
type input "1.00"
type input "10"
type input "10.00"
type input "100"
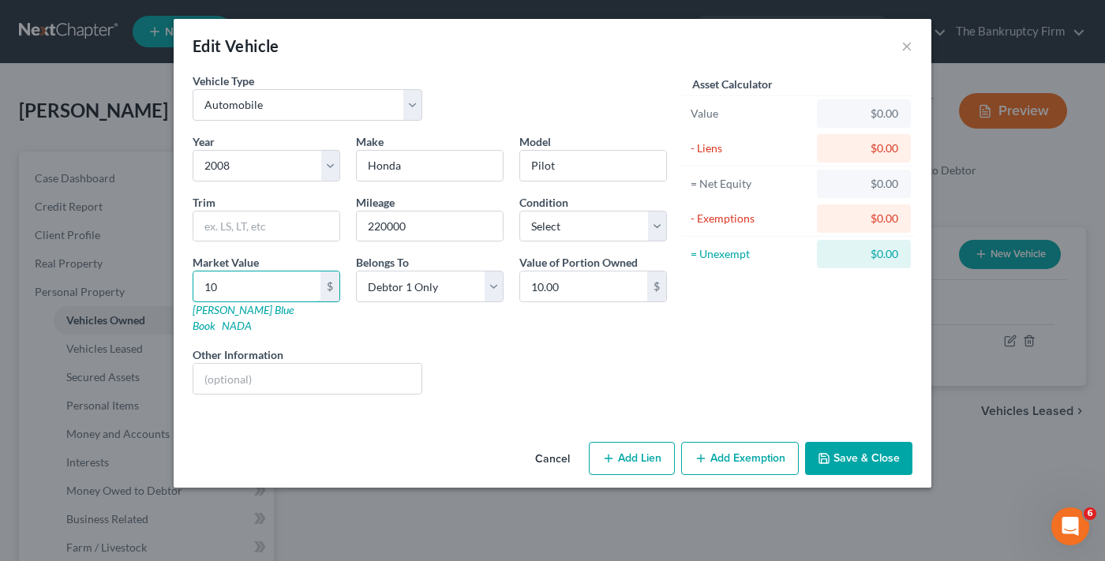
type input "100.00"
type input "1000"
type input "1,000.00"
type input "1,000"
click at [568, 362] on div "Liens Select" at bounding box center [553, 371] width 246 height 48
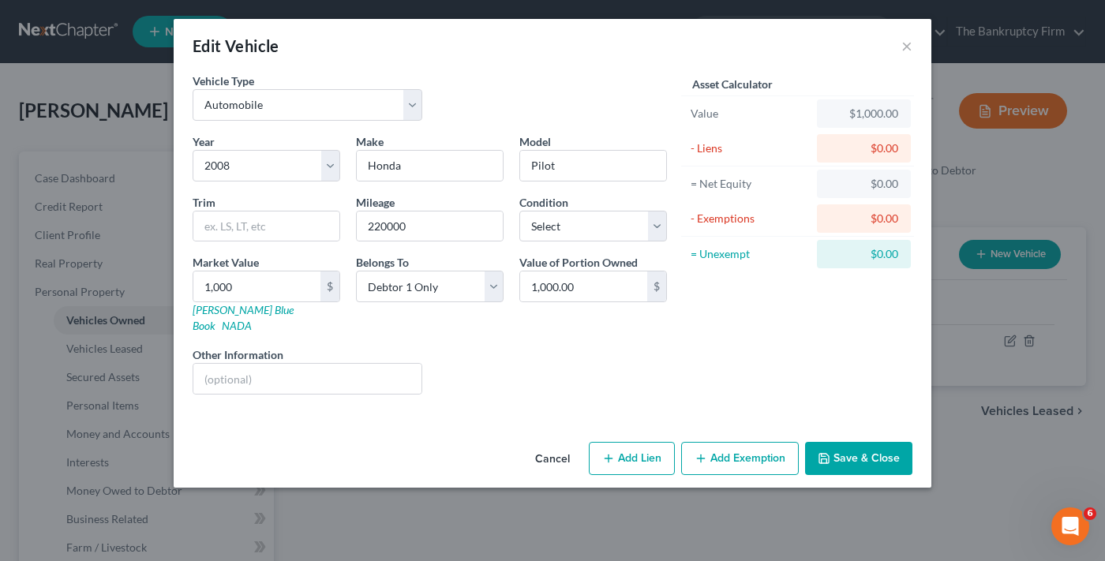
click at [742, 442] on button "Add Exemption" at bounding box center [740, 458] width 118 height 33
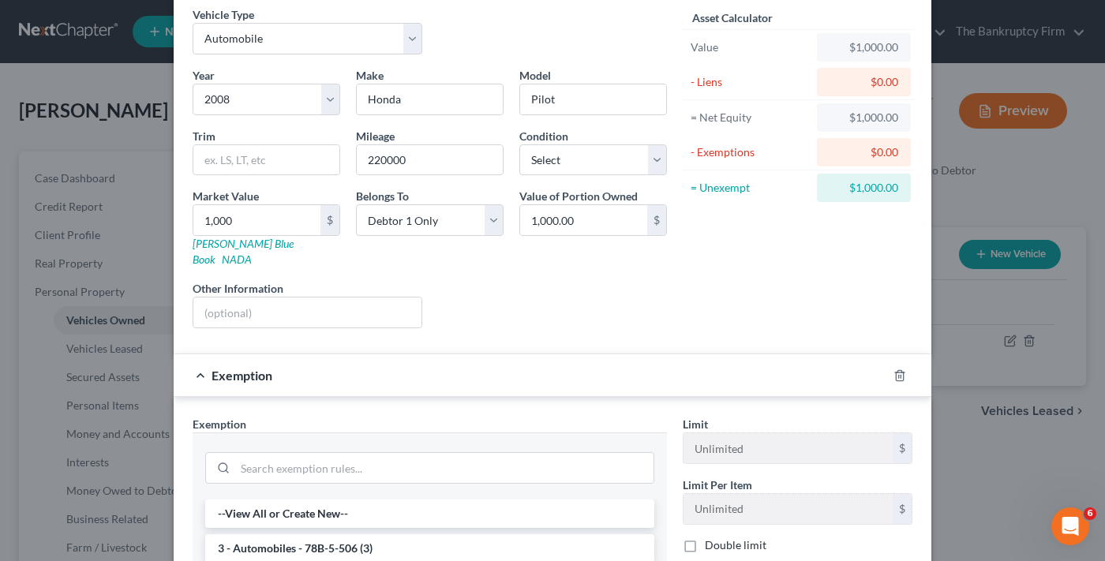
scroll to position [158, 0]
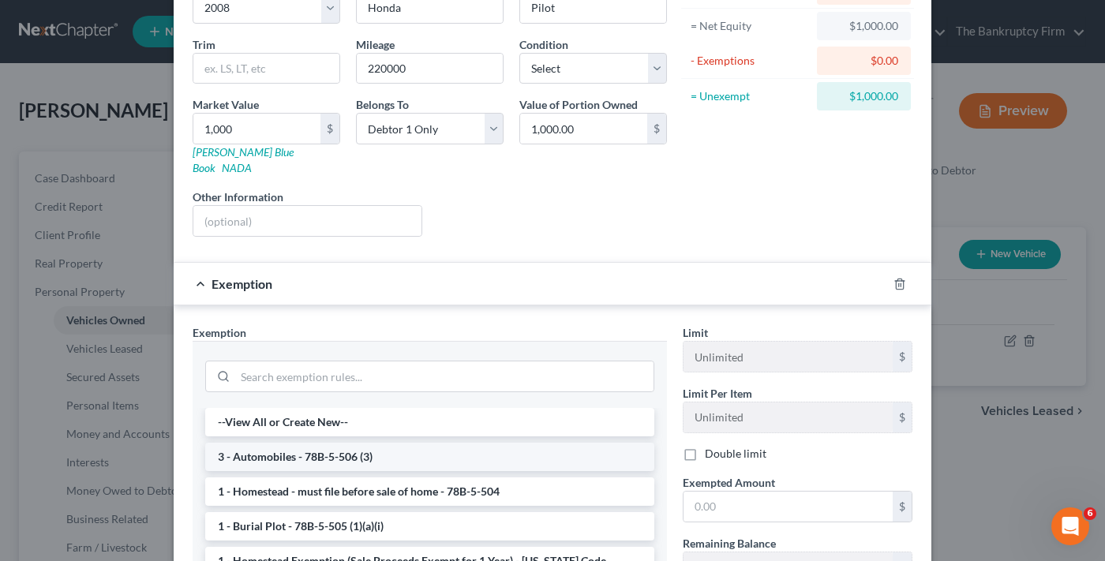
click at [377, 443] on li "3 - Automobiles - 78B-5-506 (3)" at bounding box center [429, 457] width 449 height 28
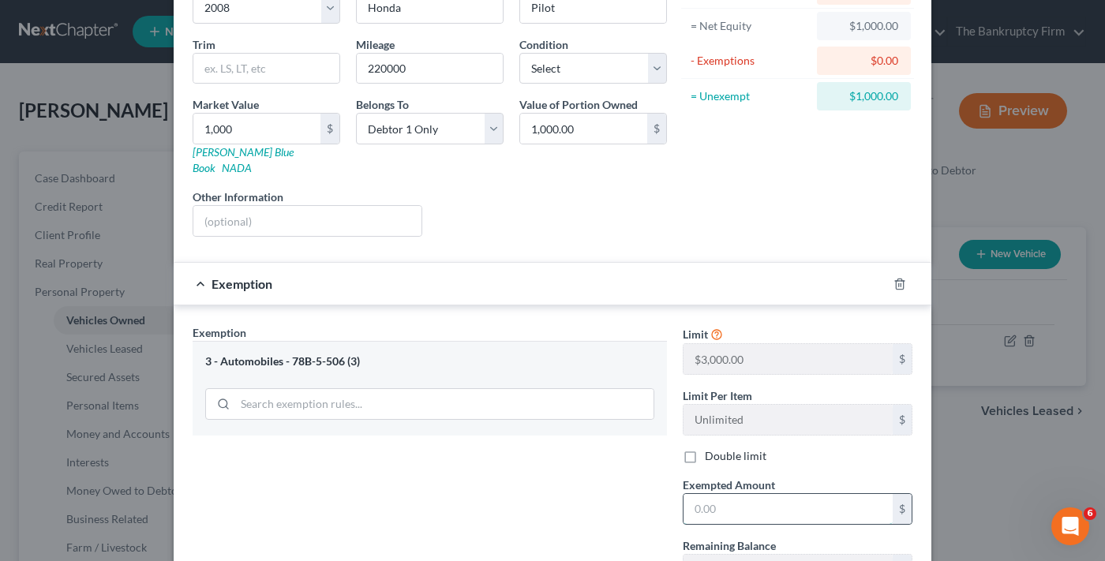
click at [748, 494] on input "text" at bounding box center [788, 509] width 209 height 30
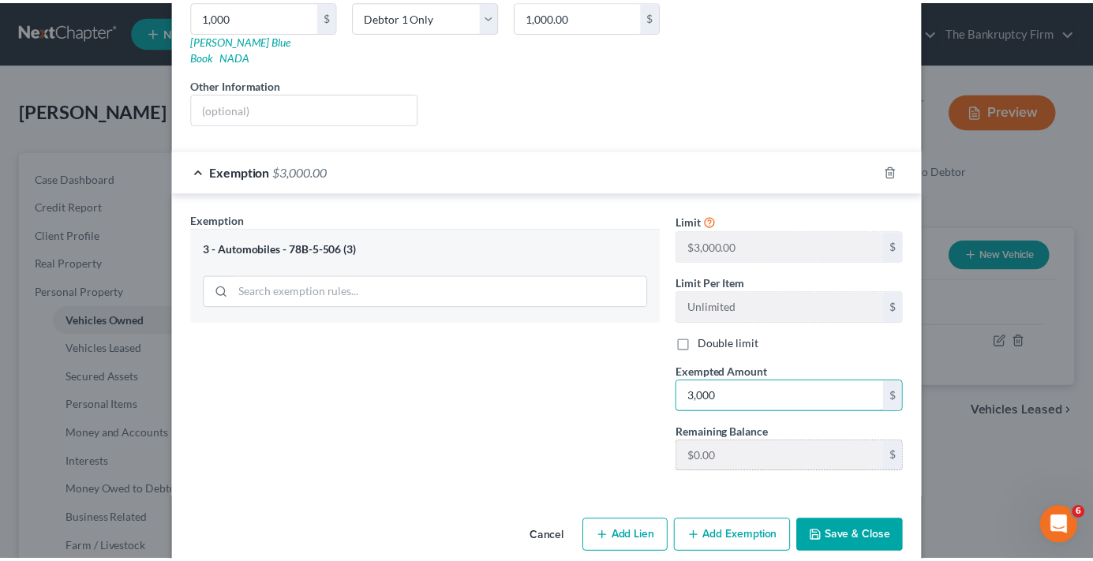
scroll to position [279, 0]
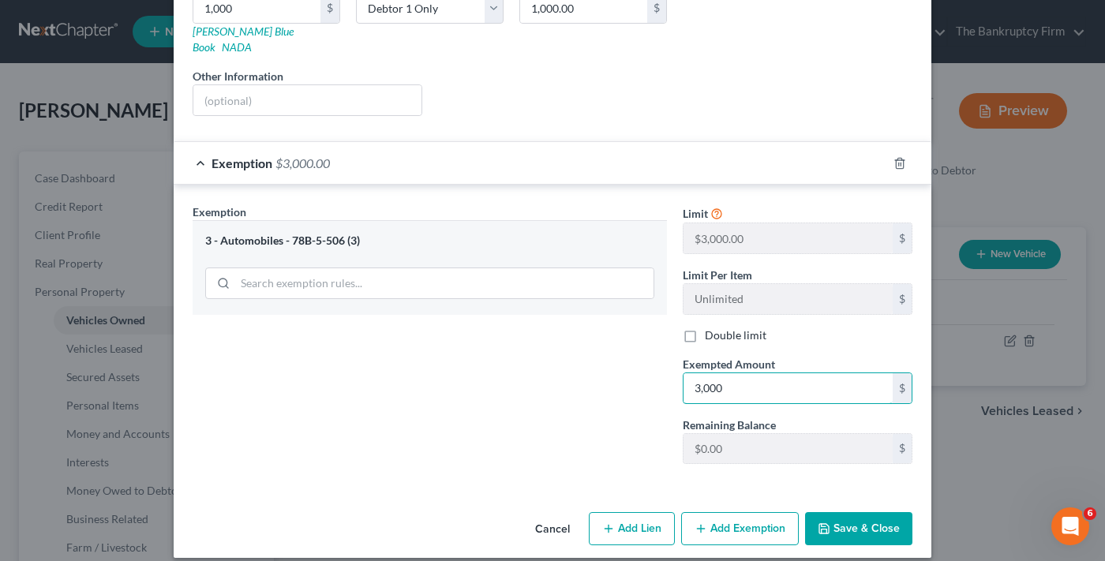
type input "3,000"
click at [850, 512] on button "Save & Close" at bounding box center [858, 528] width 107 height 33
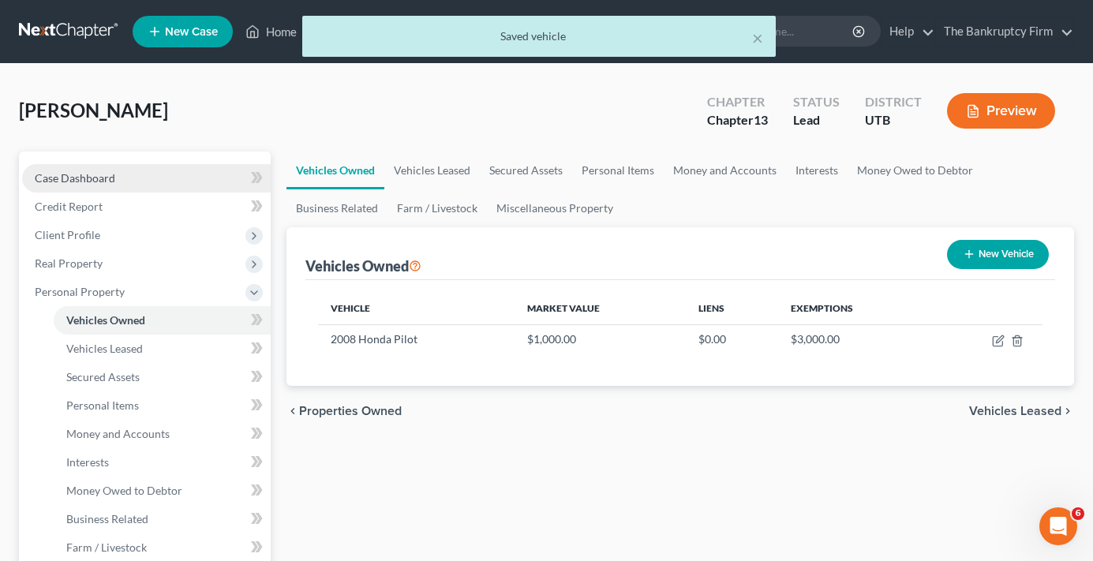
drag, startPoint x: 93, startPoint y: 174, endPoint x: 167, endPoint y: 170, distance: 74.4
click at [93, 174] on span "Case Dashboard" at bounding box center [75, 177] width 81 height 13
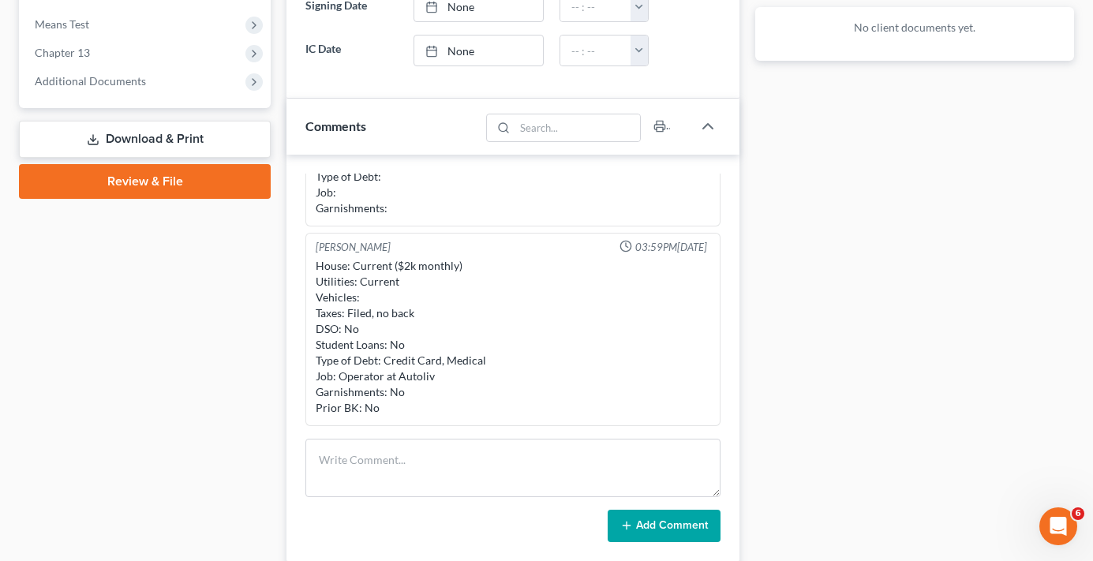
scroll to position [711, 0]
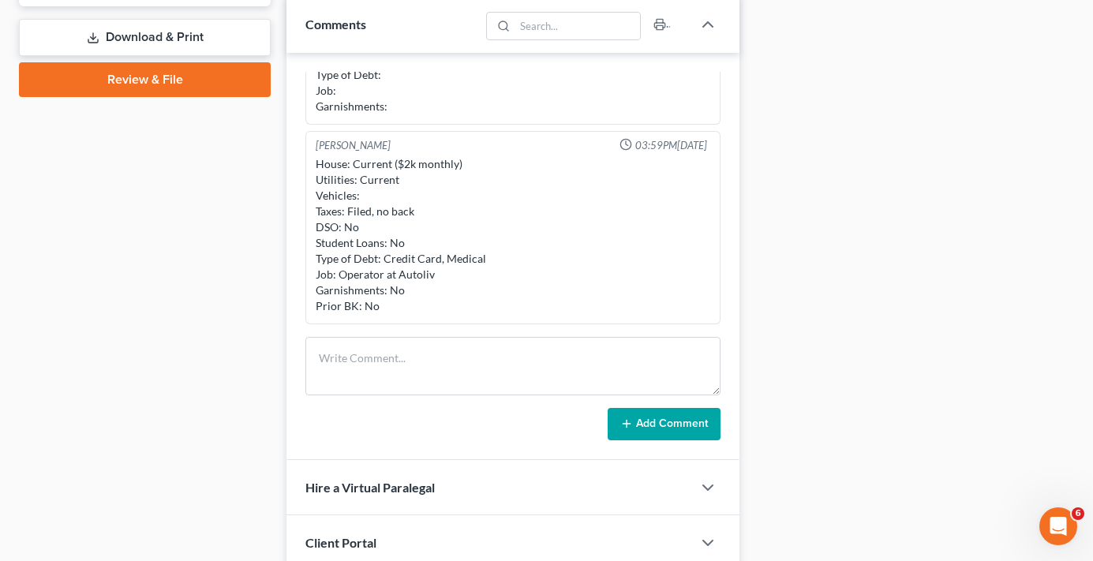
click at [125, 400] on div "Case Dashboard Payments Invoices Payments Payments Credit Report Client Profile" at bounding box center [145, 34] width 268 height 1186
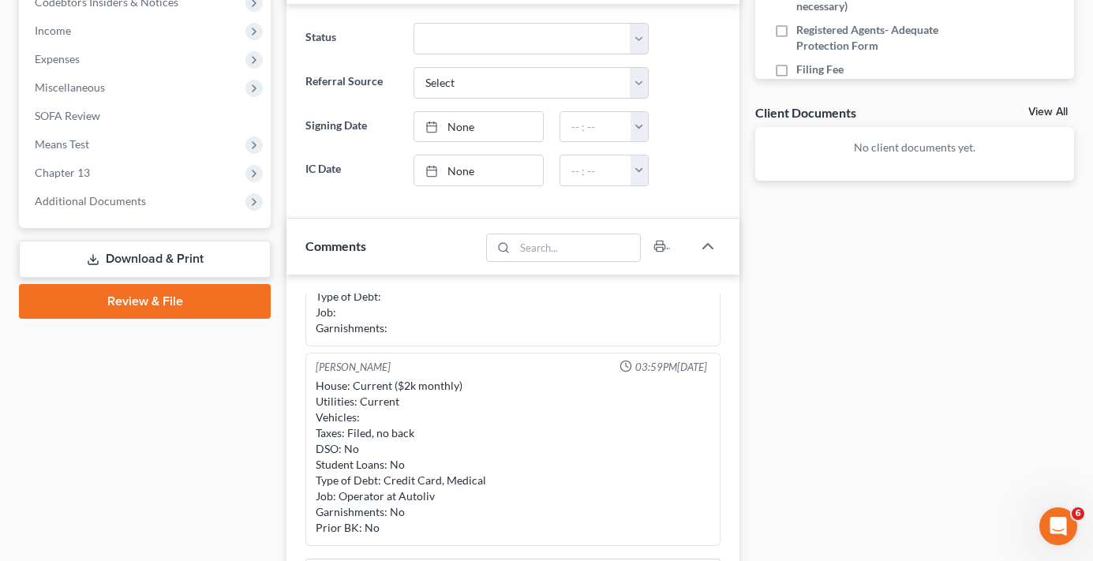
scroll to position [474, 0]
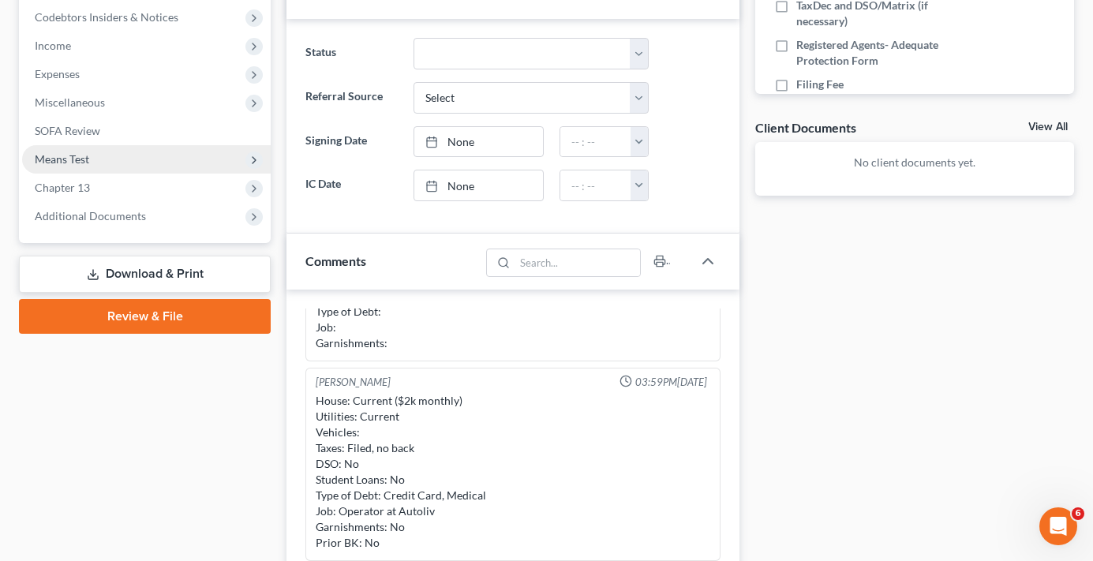
click at [90, 150] on span "Means Test" at bounding box center [146, 159] width 249 height 28
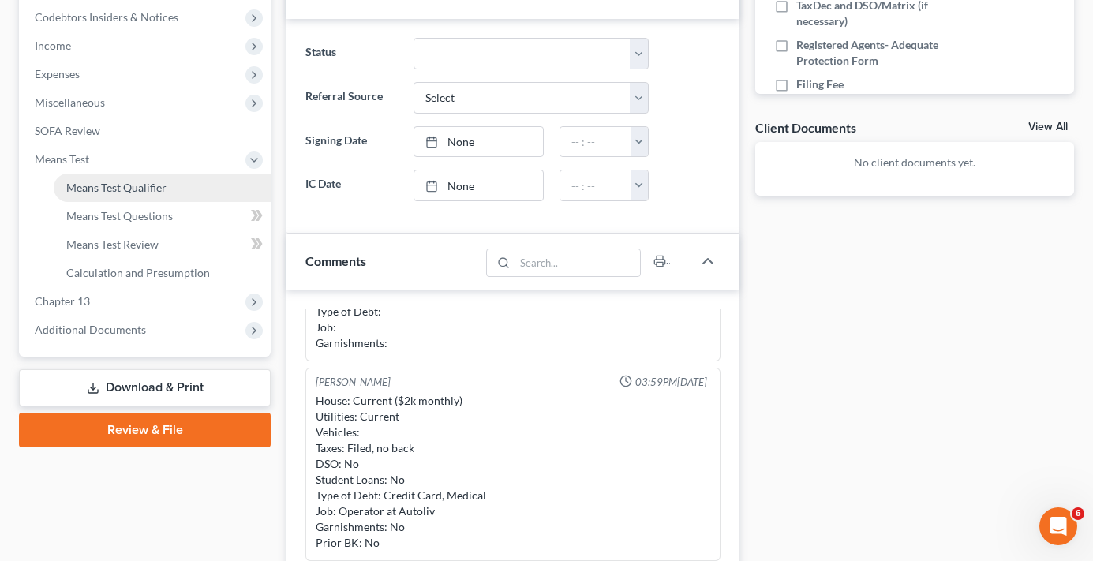
click at [131, 188] on span "Means Test Qualifier" at bounding box center [116, 187] width 100 height 13
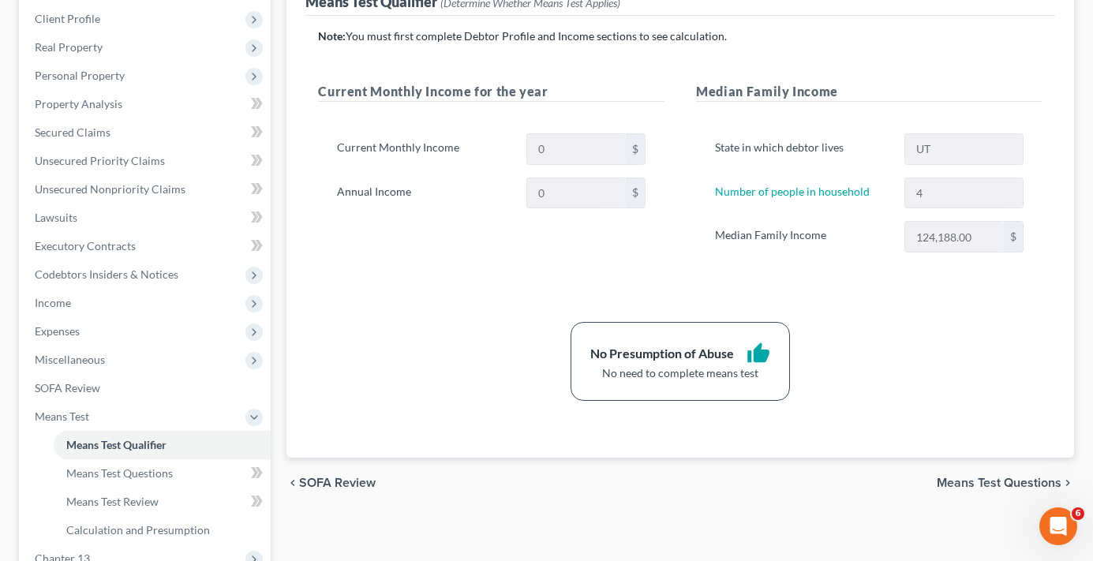
scroll to position [237, 0]
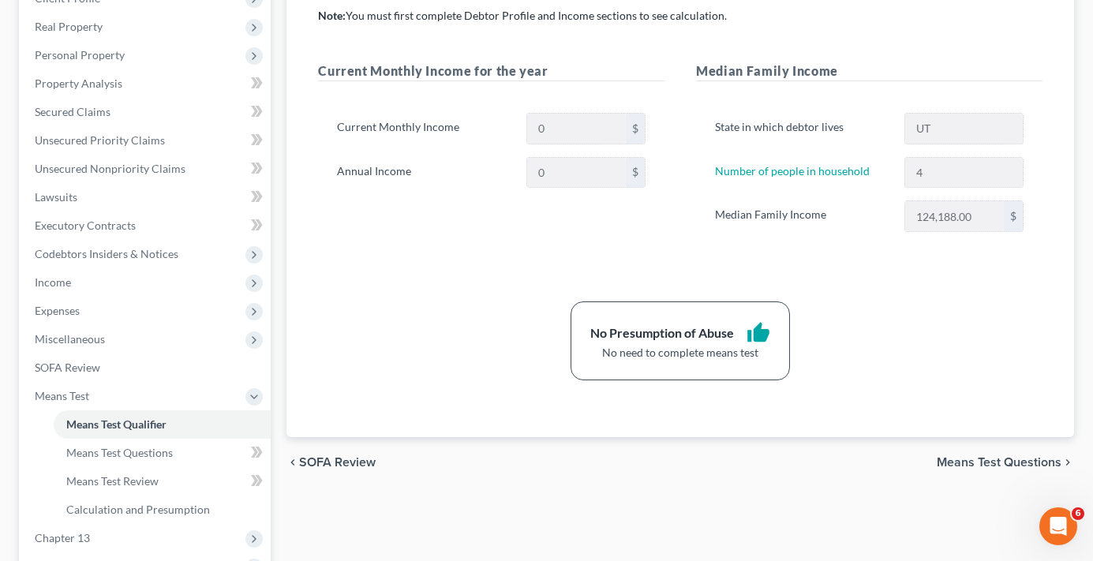
click at [489, 278] on div "Note: You must first complete Debtor Profile and Income sections to see calcula…" at bounding box center [680, 194] width 725 height 373
click at [429, 290] on div "Note: You must first complete Debtor Profile and Income sections to see calcula…" at bounding box center [680, 194] width 725 height 373
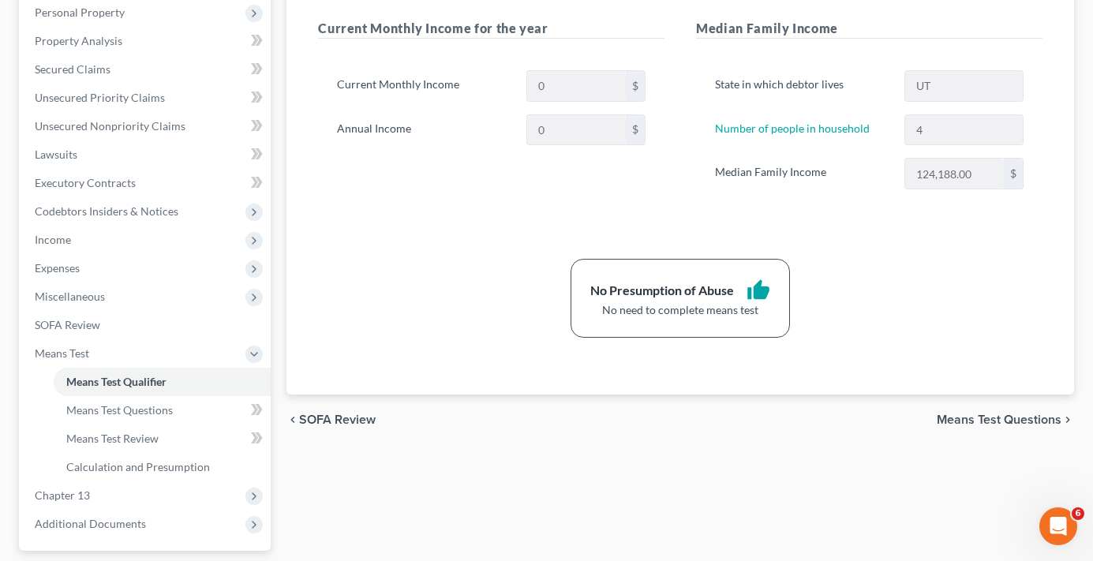
scroll to position [316, 0]
